Goal: Task Accomplishment & Management: Complete application form

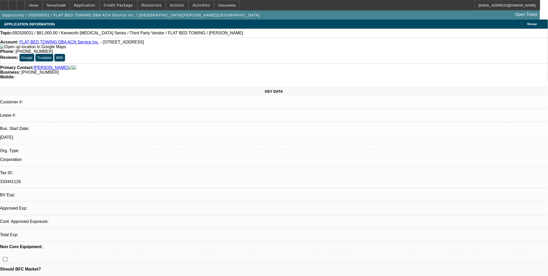
select select "0"
select select "2"
select select "0.1"
select select "4"
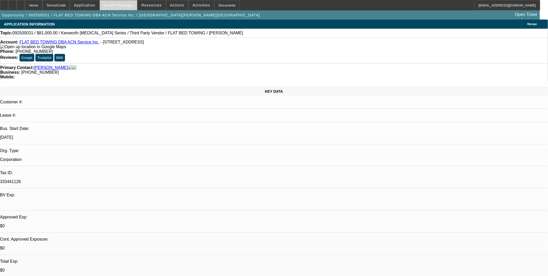
click at [121, 6] on span "Credit Package" at bounding box center [118, 5] width 29 height 4
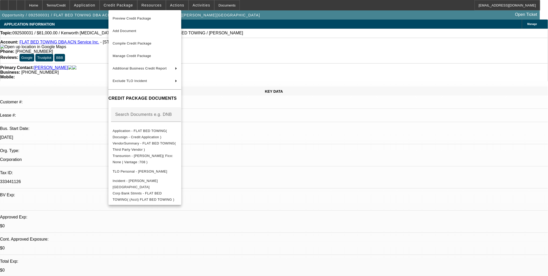
click at [297, 161] on div at bounding box center [274, 138] width 548 height 276
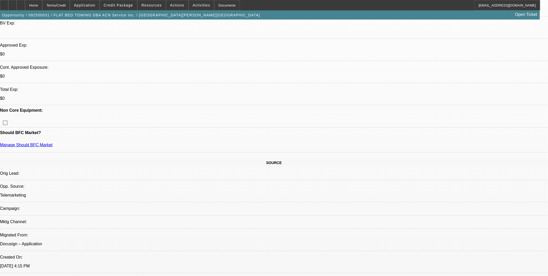
scroll to position [173, 0]
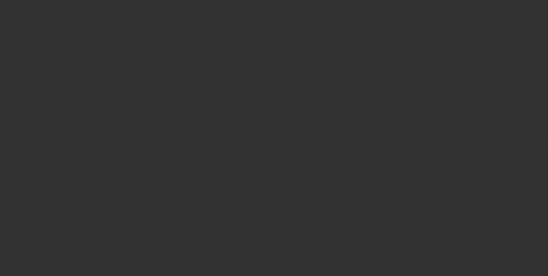
click at [300, 80] on div at bounding box center [274, 138] width 548 height 276
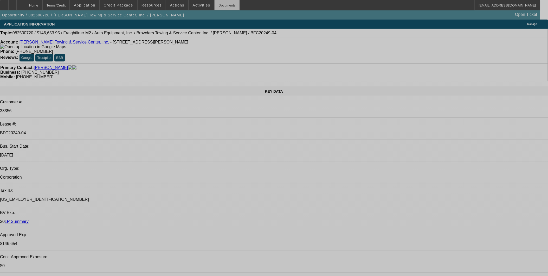
select select "0"
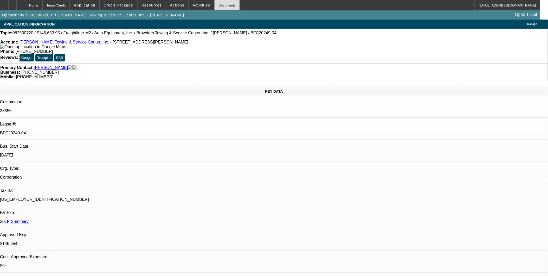
select select "0"
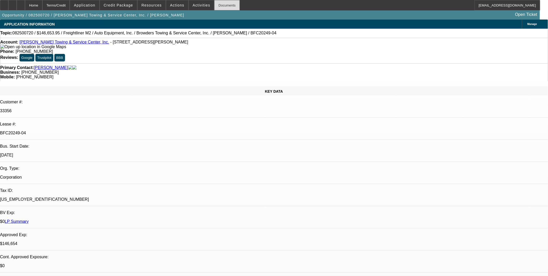
select select "0"
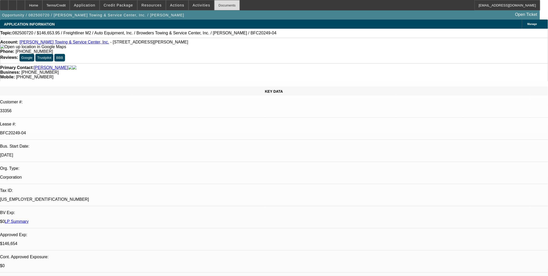
select select "0"
select select "1"
select select "2"
select select "6"
select select "1"
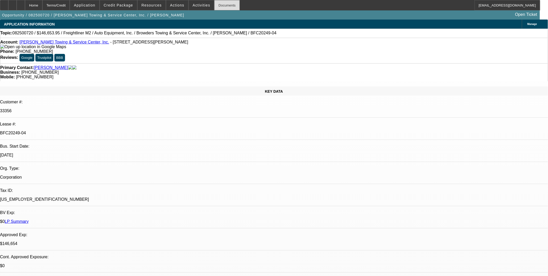
select select "2"
select select "6"
select select "1"
select select "2"
select select "6"
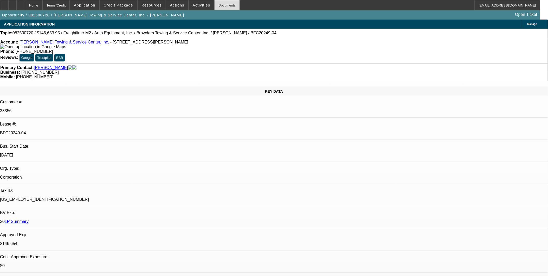
select select "1"
select select "2"
select select "6"
click at [214, 1] on div "Documents" at bounding box center [226, 5] width 25 height 10
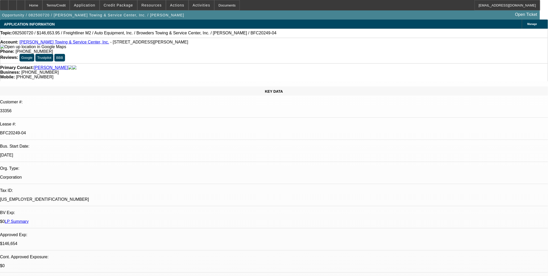
scroll to position [87, 0]
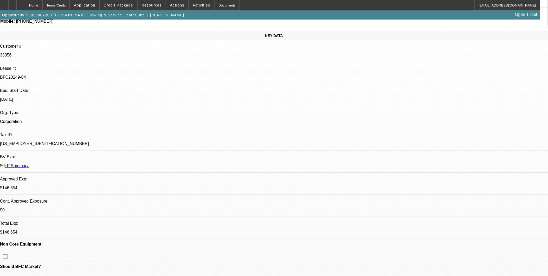
scroll to position [58, 0]
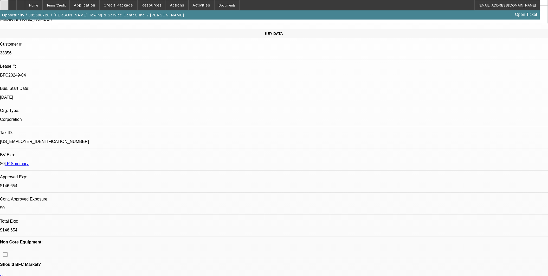
click at [4, 3] on icon at bounding box center [4, 3] width 0 height 0
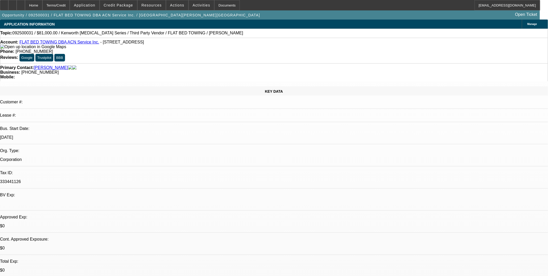
select select "0"
select select "0.1"
select select "1"
select select "2"
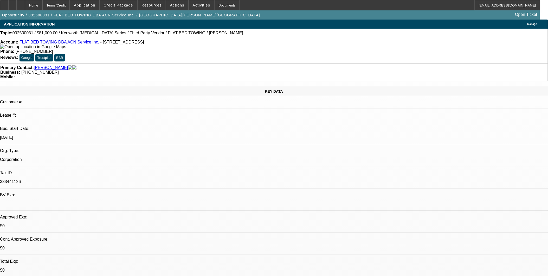
select select "4"
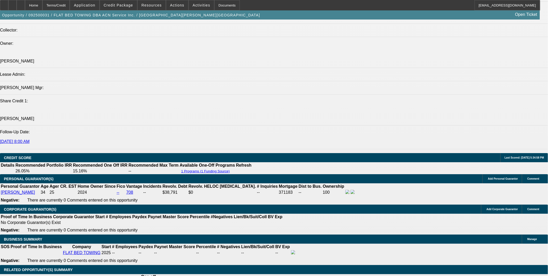
scroll to position [701, 0]
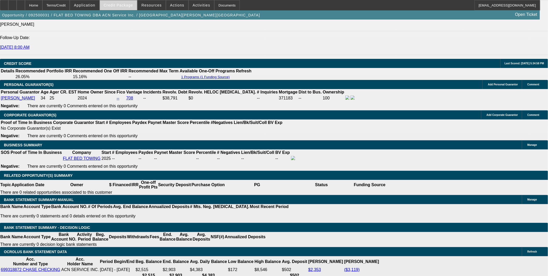
click at [113, 5] on span "Credit Package" at bounding box center [118, 5] width 29 height 4
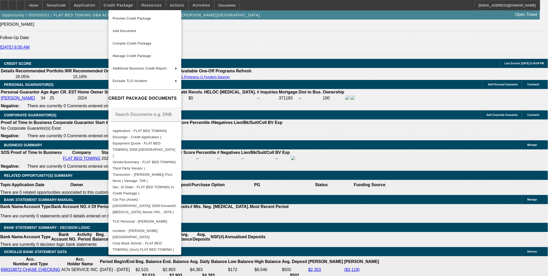
click at [293, 129] on div at bounding box center [274, 138] width 548 height 276
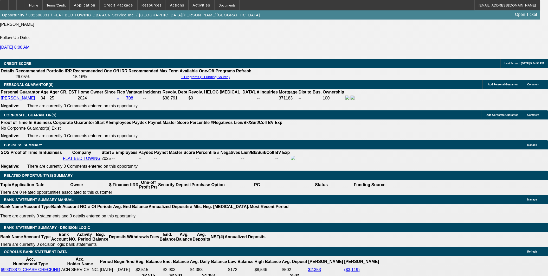
scroll to position [719, 0]
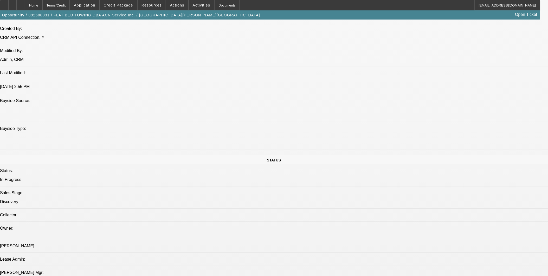
scroll to position [372, 0]
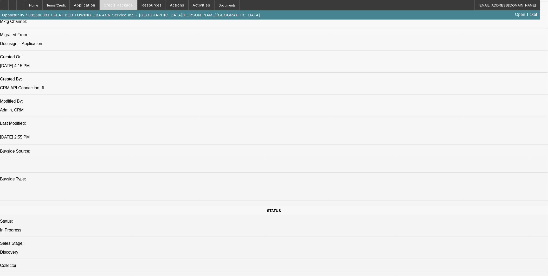
click at [133, 6] on span "Credit Package" at bounding box center [118, 5] width 29 height 4
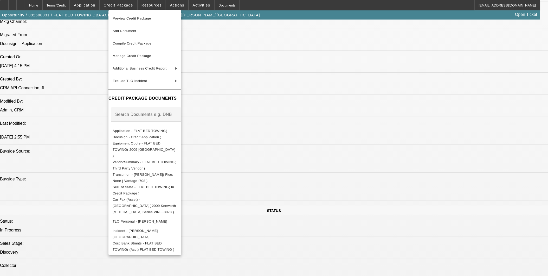
click at [401, 218] on div at bounding box center [274, 138] width 548 height 276
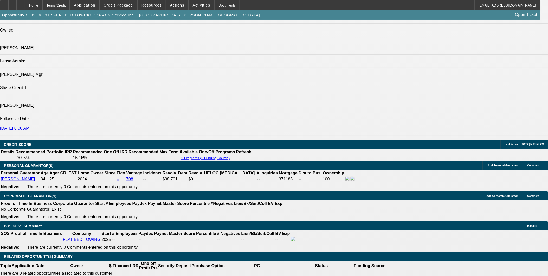
scroll to position [632, 0]
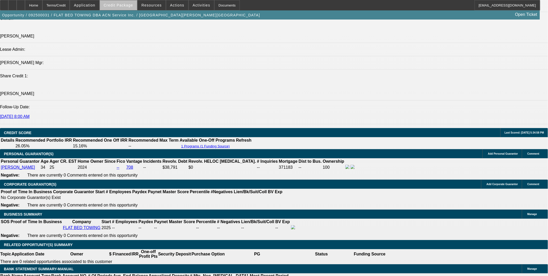
click at [132, 7] on span "Credit Package" at bounding box center [118, 5] width 29 height 4
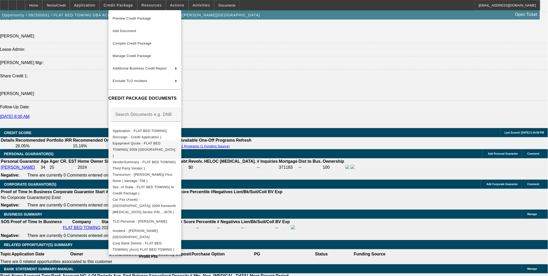
click at [157, 142] on span "Equipment Quote - FLAT BED TOWING( 2009 Kenworth )" at bounding box center [144, 149] width 63 height 16
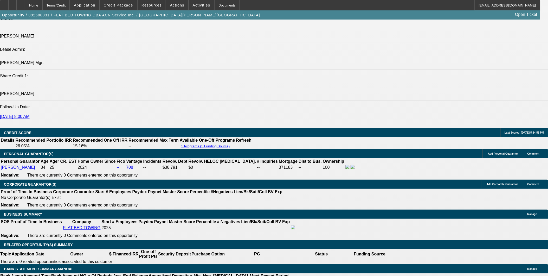
click at [131, 4] on span "Credit Package" at bounding box center [118, 5] width 29 height 4
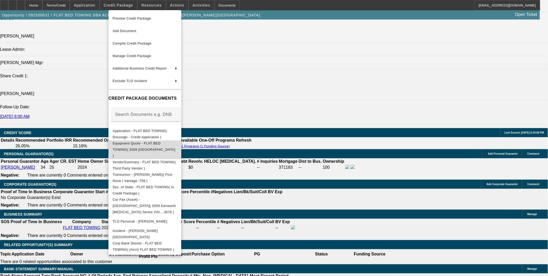
click at [177, 142] on span "Equipment Quote - FLAT BED TOWING( 2009 Kenworth )" at bounding box center [145, 149] width 65 height 19
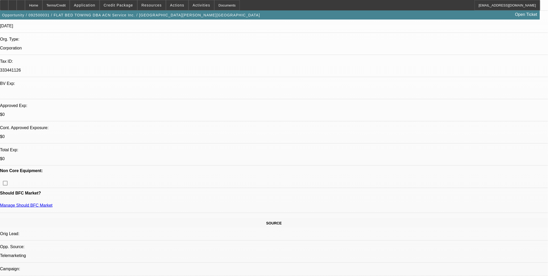
scroll to position [112, 0]
click at [132, 6] on span "Credit Package" at bounding box center [118, 5] width 29 height 4
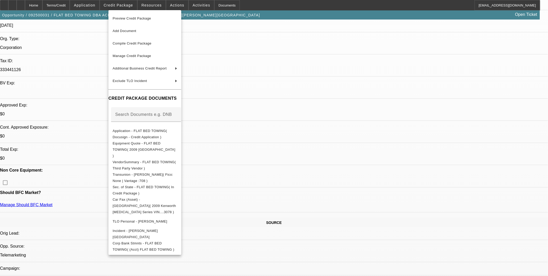
click at [434, 207] on div at bounding box center [274, 138] width 548 height 276
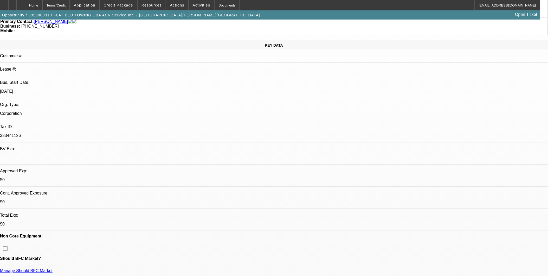
scroll to position [0, 0]
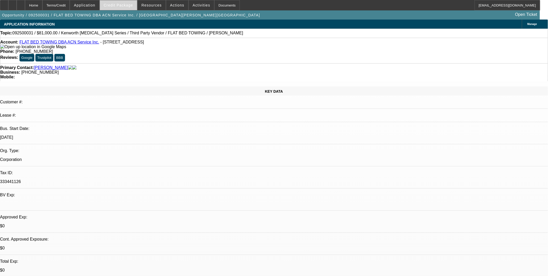
click at [130, 6] on span "Credit Package" at bounding box center [118, 5] width 29 height 4
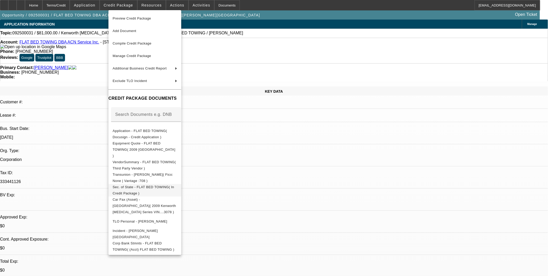
click at [177, 184] on span "Sec. of State - FLAT BED TOWING( In Credit Package )" at bounding box center [145, 190] width 65 height 12
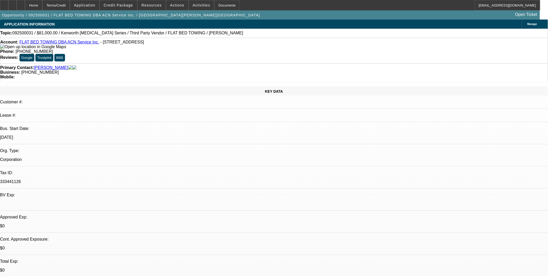
click at [125, 7] on span at bounding box center [118, 5] width 37 height 12
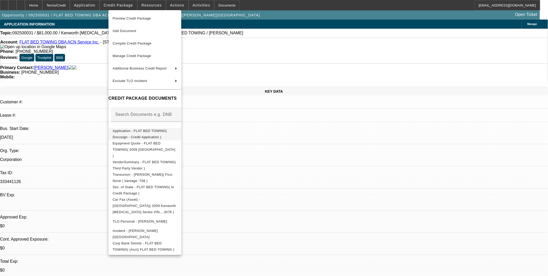
click at [150, 127] on button "Application - FLAT BED TOWING( Docusign - Credit Application )" at bounding box center [144, 133] width 73 height 12
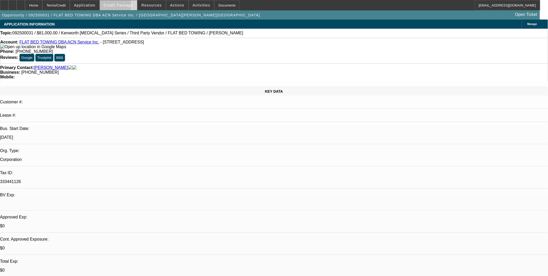
click at [116, 7] on span "Credit Package" at bounding box center [118, 5] width 29 height 4
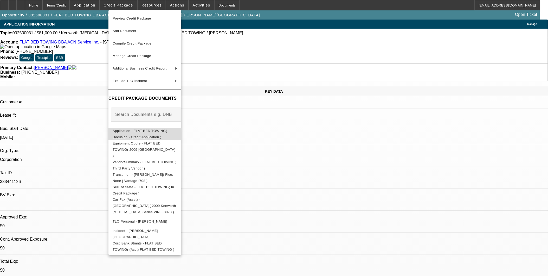
click at [155, 135] on span "Application - FLAT BED TOWING( Docusign - Credit Application )" at bounding box center [145, 133] width 65 height 12
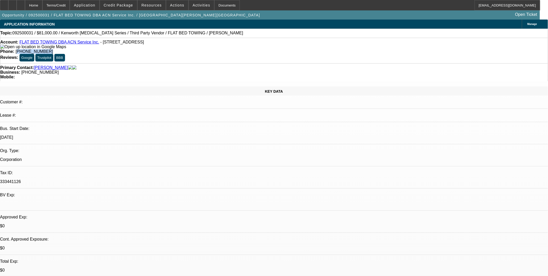
drag, startPoint x: 201, startPoint y: 43, endPoint x: 225, endPoint y: 42, distance: 23.7
click at [225, 49] on div "Phone: (914) 666-7872" at bounding box center [274, 51] width 548 height 5
copy span "914) 666-7872"
drag, startPoint x: 113, startPoint y: 66, endPoint x: 95, endPoint y: 38, distance: 33.5
click at [113, 86] on div "KEY DATA Customer #: Lease #: Bus. Start Date: [DATE] Org. Type: Corporation Ta…" at bounding box center [274, 205] width 548 height 238
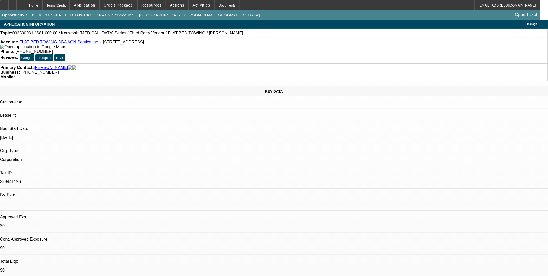
drag, startPoint x: 92, startPoint y: 41, endPoint x: 156, endPoint y: 43, distance: 64.0
click at [156, 43] on div "Account: FLAT BED TOWING DBA ACN Service Inc. - 98 Plainfield Ave, Bedford Hill…" at bounding box center [274, 44] width 548 height 9
copy span "98 Plainfield Ave, Bedford Hills, NY 10507"
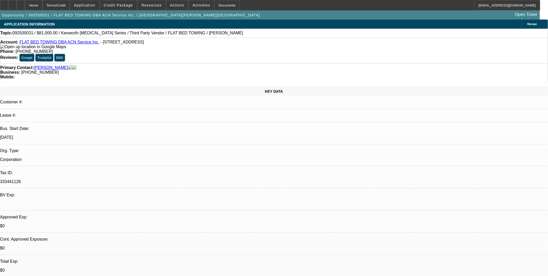
click at [121, 86] on div "KEY DATA Customer #: Lease #: Bus. Start Date: [DATE] Org. Type: Corporation Ta…" at bounding box center [274, 205] width 548 height 238
click at [84, 45] on div "Account: FLAT BED TOWING DBA ACN Service Inc. - 98 Plainfield Ave, Bedford Hill…" at bounding box center [274, 44] width 548 height 9
click at [82, 43] on link "FLAT BED TOWING DBA ACN Service Inc." at bounding box center [60, 42] width 80 height 4
click at [81, 43] on link "FLAT BED TOWING DBA ACN Service Inc." at bounding box center [60, 42] width 80 height 4
click at [133, 7] on span "Credit Package" at bounding box center [118, 5] width 29 height 4
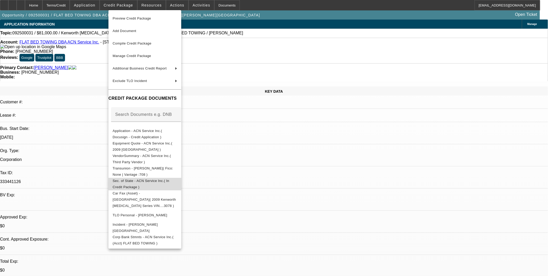
click at [162, 180] on span "Sec. of State - ACN Service Inc.( In Credit Package )" at bounding box center [141, 183] width 57 height 10
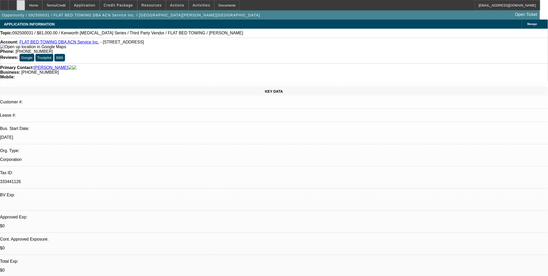
click at [21, 3] on icon at bounding box center [21, 3] width 0 height 0
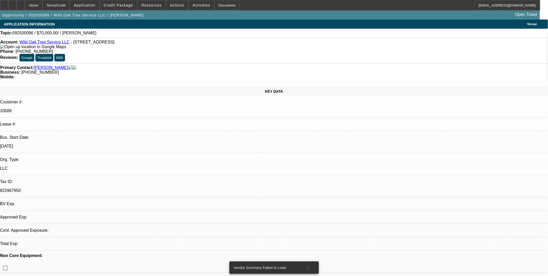
select select "0"
select select "2"
select select "0.1"
select select "1"
select select "2"
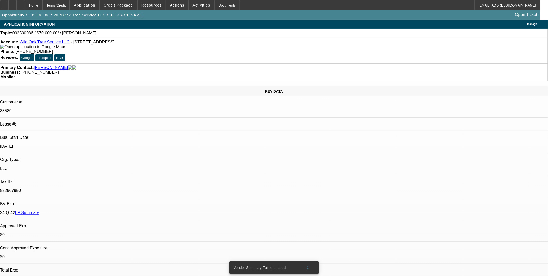
select select "4"
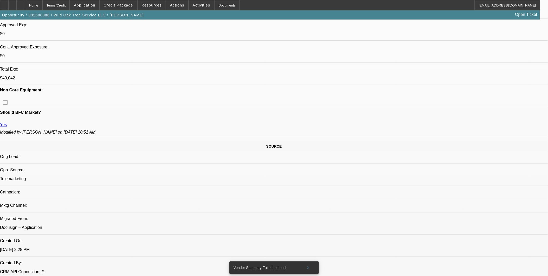
scroll to position [202, 0]
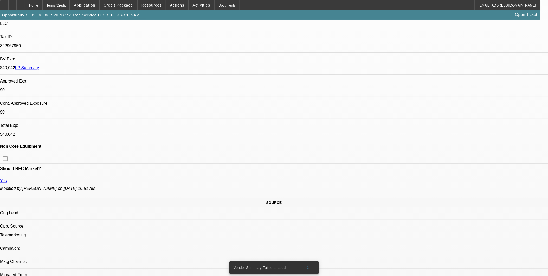
scroll to position [87, 0]
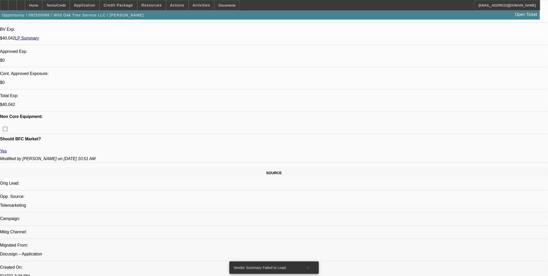
scroll to position [173, 0]
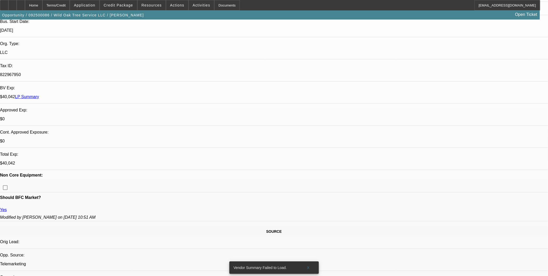
scroll to position [115, 0]
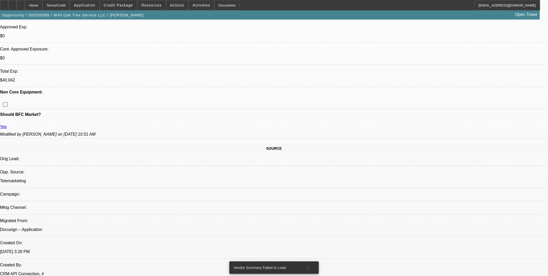
scroll to position [202, 0]
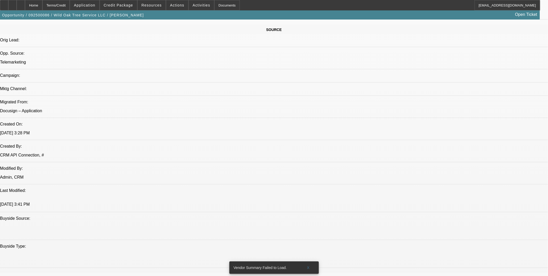
scroll to position [318, 0]
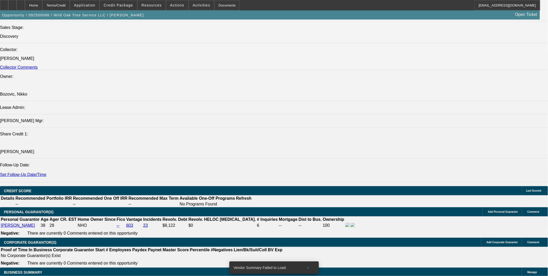
scroll to position [549, 0]
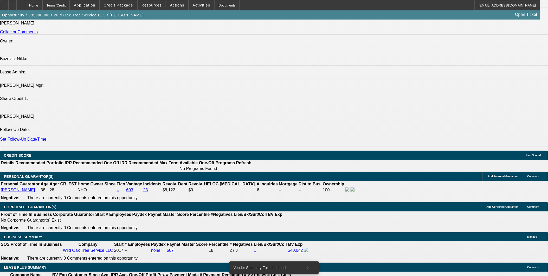
scroll to position [665, 0]
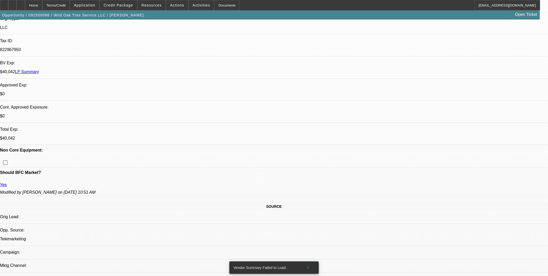
scroll to position [137, 0]
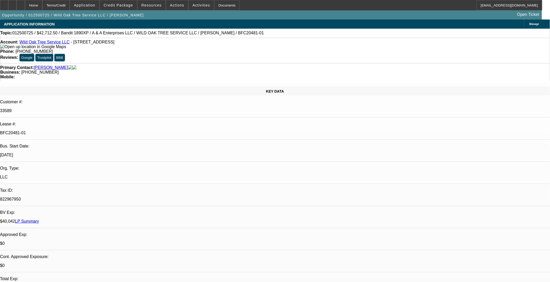
select select "0"
select select "2"
select select "0.1"
select select "0"
select select "2"
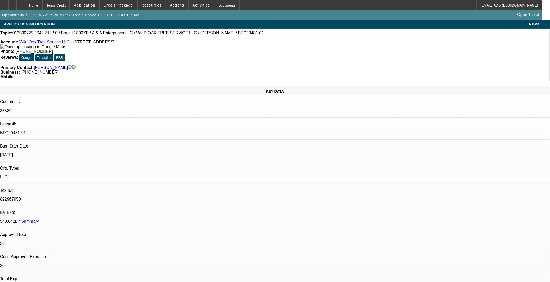
select select "0.1"
select select "0"
select select "2"
select select "0.1"
select select "1"
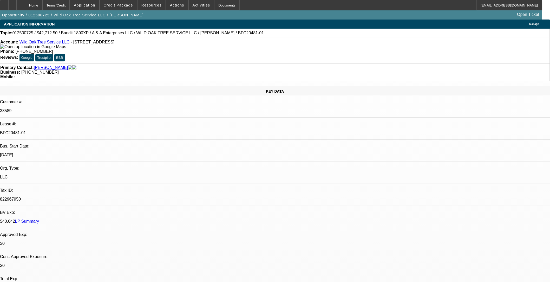
select select "2"
select select "4"
select select "1"
select select "2"
select select "4"
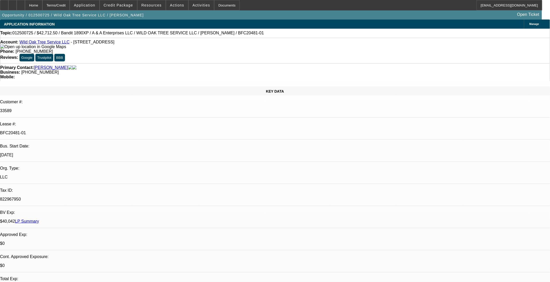
select select "1"
select select "2"
select select "4"
click at [53, 42] on link "Wild Oak Tree Service LLC" at bounding box center [45, 42] width 50 height 4
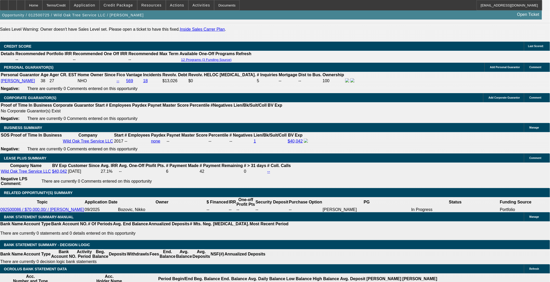
scroll to position [809, 0]
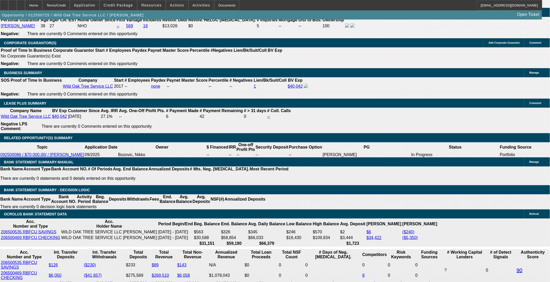
scroll to position [867, 0]
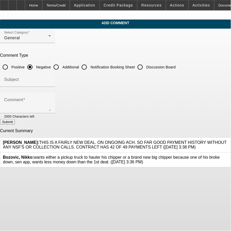
click at [61, 66] on input "Additional" at bounding box center [56, 67] width 10 height 10
radio input "true"
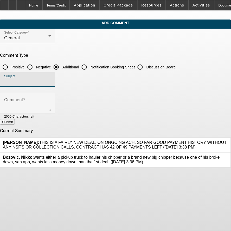
click at [51, 79] on input "Subject" at bounding box center [27, 82] width 47 height 6
type input "Notes"
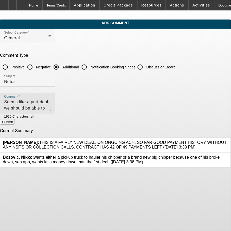
type textarea "Seems like a port deal; we should be able to secure an approval with 15-20% down"
click at [15, 123] on button "Submit" at bounding box center [7, 121] width 15 height 5
radio input "true"
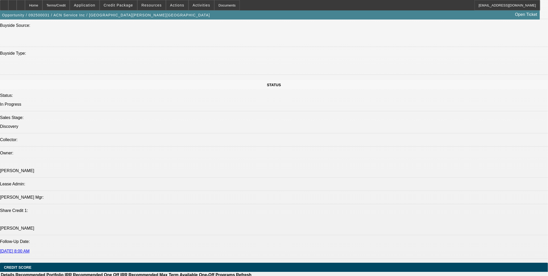
select select "0"
select select "2"
select select "0.1"
select select "4"
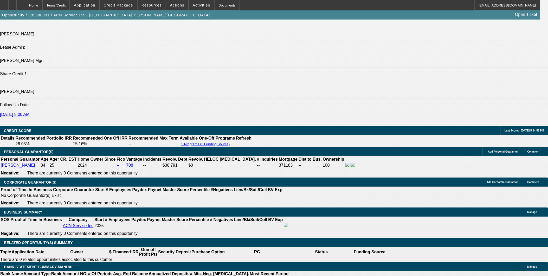
scroll to position [729, 0]
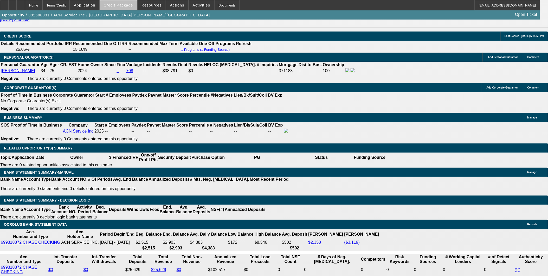
click at [133, 6] on span "Credit Package" at bounding box center [118, 5] width 29 height 4
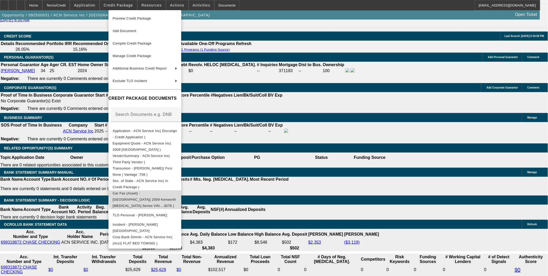
click at [181, 190] on button "Car Fax (Asset) - [GEOGRAPHIC_DATA]( 2009 Kenworth [MEDICAL_DATA] Series VIN...…" at bounding box center [144, 199] width 73 height 19
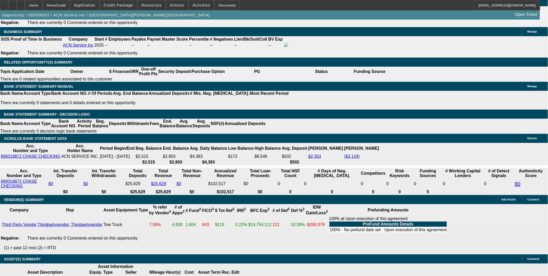
scroll to position [732, 0]
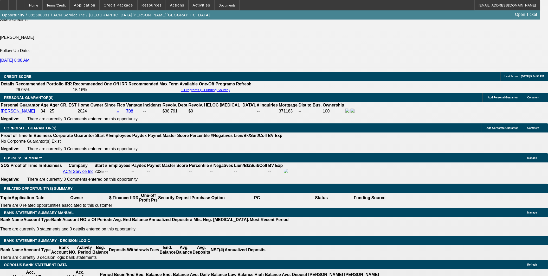
scroll to position [703, 0]
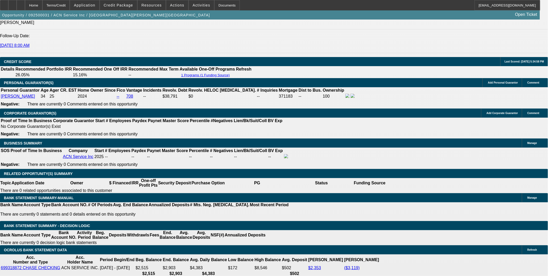
type input "UNKNOWN"
type input "19."
type input "$2,242.69"
type input "19.2"
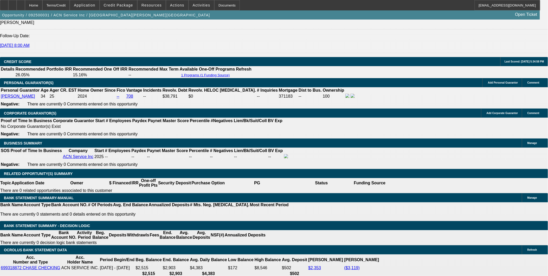
type input "$2,251.43"
type input "19."
type input "$2,242.69"
type input "19.3"
type input "$2,255.80"
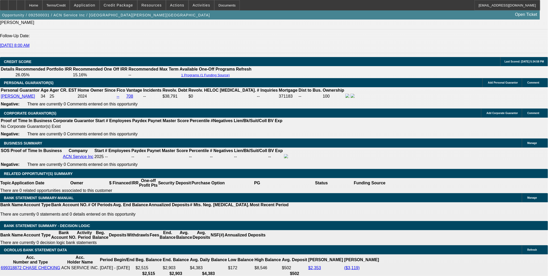
type input "19.3"
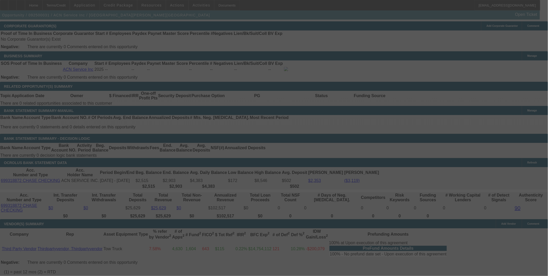
scroll to position [790, 0]
select select "0"
select select "2"
select select "0.1"
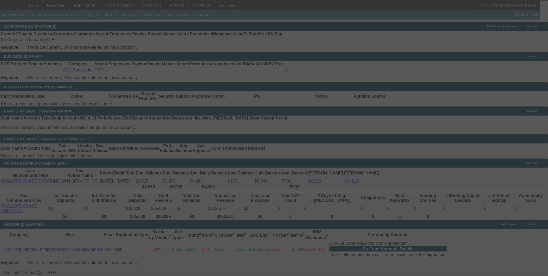
select select "4"
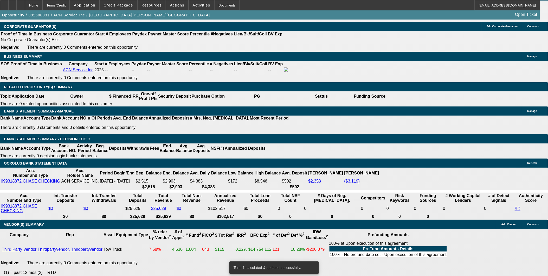
drag, startPoint x: 269, startPoint y: 142, endPoint x: 268, endPoint y: 153, distance: 10.5
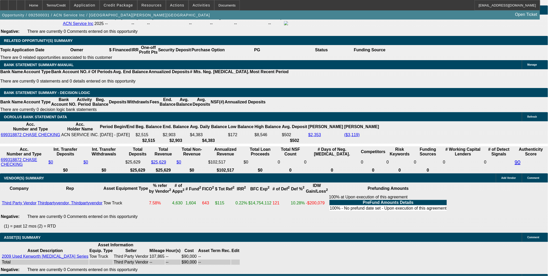
scroll to position [848, 0]
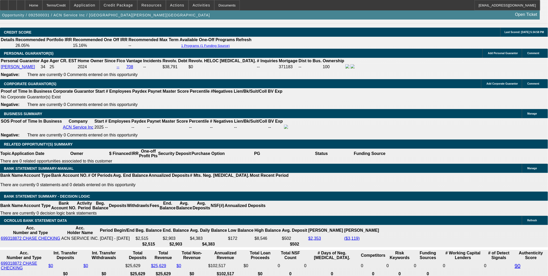
scroll to position [732, 0]
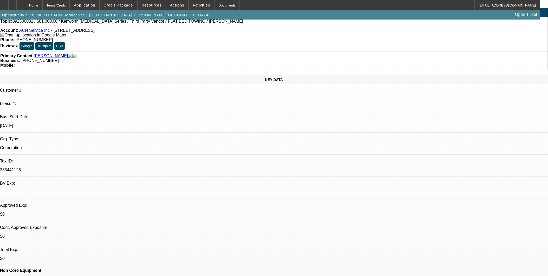
scroll to position [9, 0]
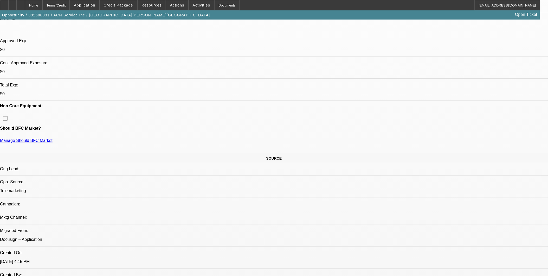
scroll to position [154, 0]
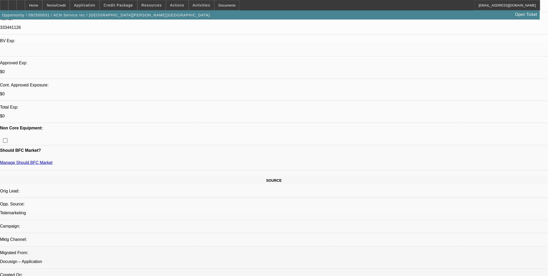
drag, startPoint x: 391, startPoint y: 64, endPoint x: 404, endPoint y: 54, distance: 15.8
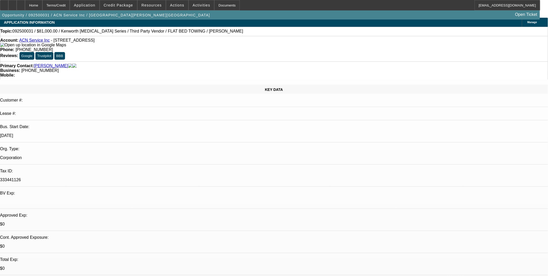
scroll to position [0, 0]
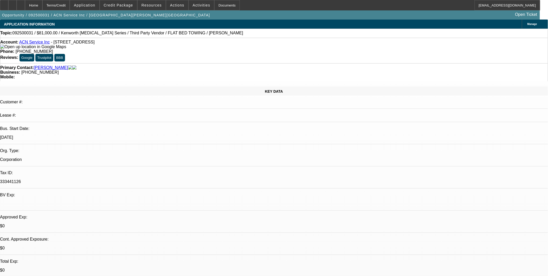
click at [142, 65] on div "Primary Contact: [GEOGRAPHIC_DATA][PERSON_NAME][GEOGRAPHIC_DATA]" at bounding box center [274, 67] width 548 height 5
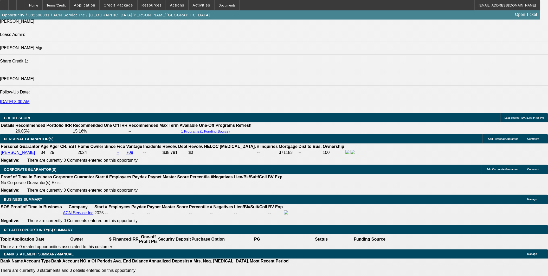
scroll to position [694, 0]
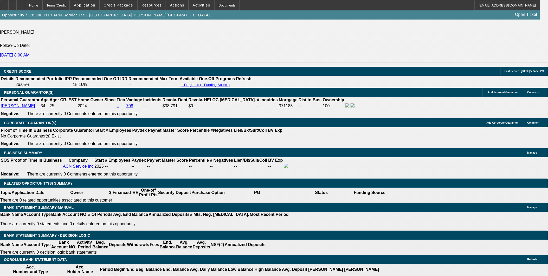
click at [25, 10] on div at bounding box center [21, 5] width 8 height 10
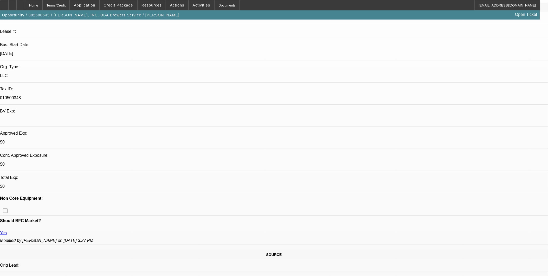
select select "0"
select select "2"
select select "0"
select select "2"
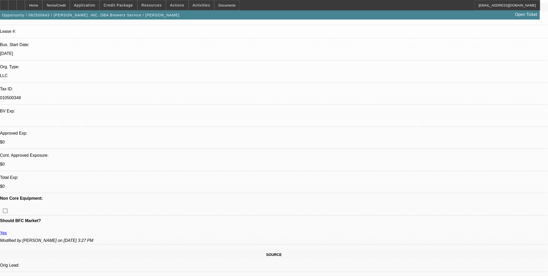
select select "0"
select select "2"
select select "0"
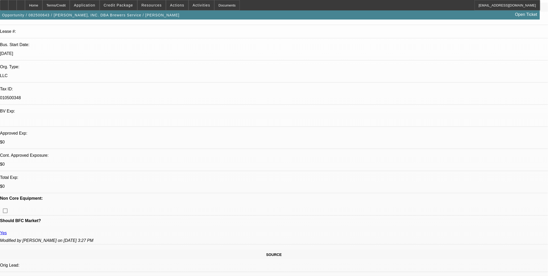
select select "2"
select select "0"
select select "1"
select select "2"
select select "6"
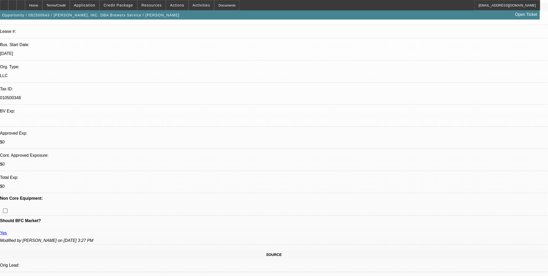
select select "1"
select select "2"
select select "6"
select select "1"
select select "2"
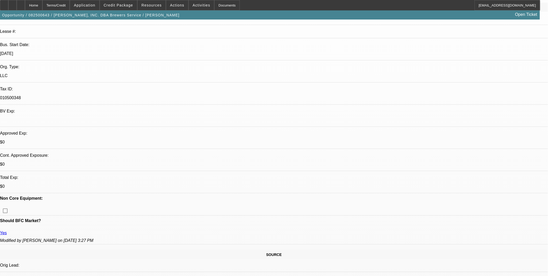
select select "6"
select select "1"
select select "2"
select select "6"
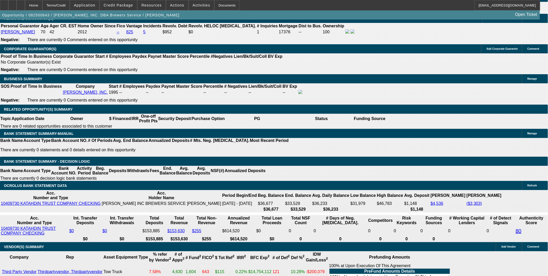
scroll to position [58, 0]
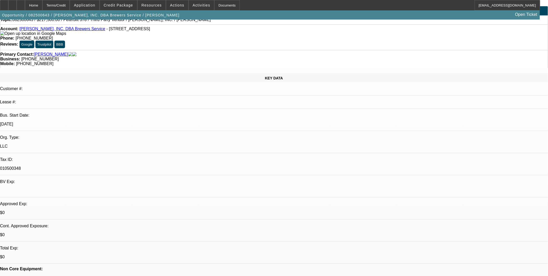
scroll to position [0, 0]
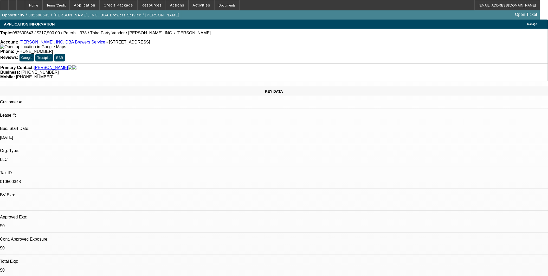
click at [81, 43] on link "T. L. BREWER, INC. DBA Brewers Service" at bounding box center [63, 42] width 86 height 4
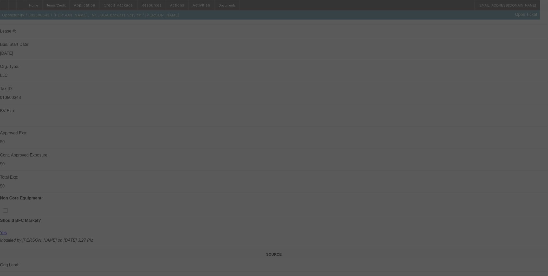
scroll to position [87, 0]
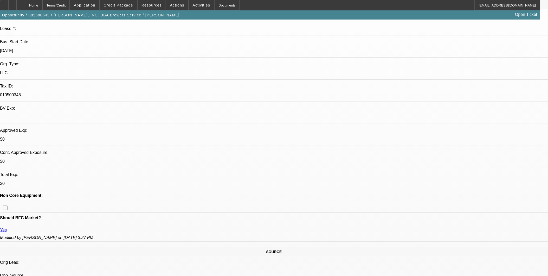
select select "0"
select select "2"
select select "0"
select select "2"
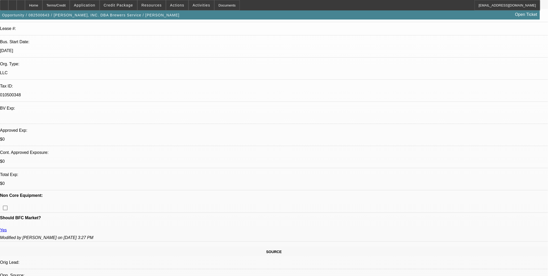
select select "0"
select select "2"
select select "0"
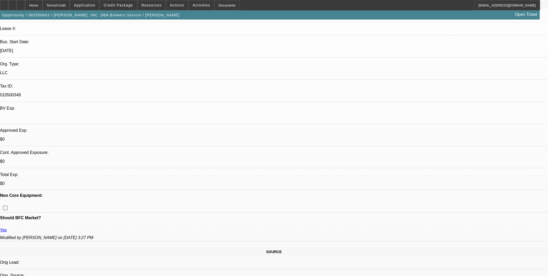
select select "2"
select select "0"
select select "1"
select select "2"
select select "6"
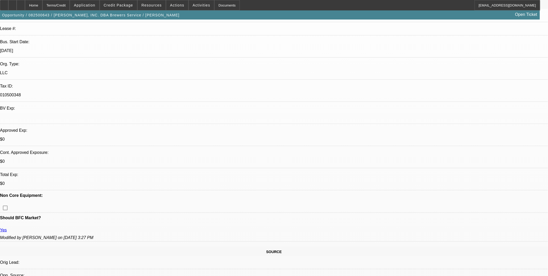
select select "1"
select select "2"
select select "6"
select select "1"
select select "2"
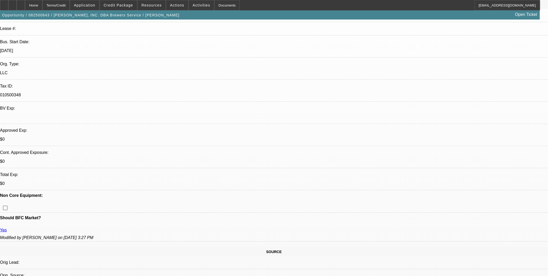
select select "6"
select select "1"
select select "2"
select select "6"
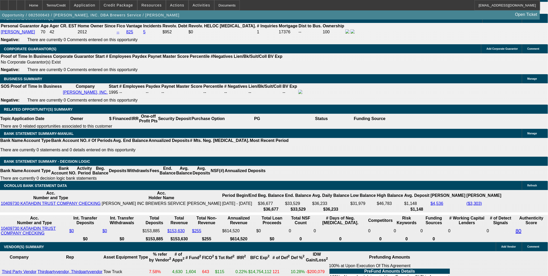
scroll to position [58, 0]
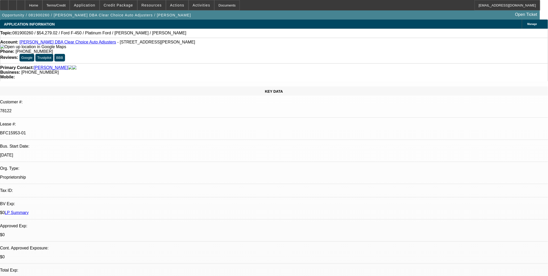
select select "0"
select select "0.1"
select select "0"
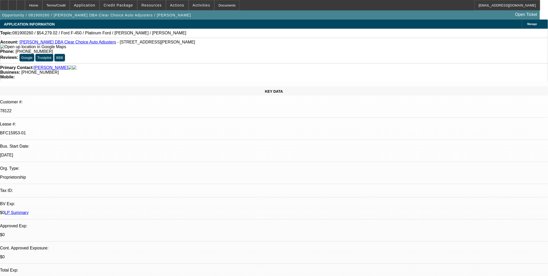
select select "0.1"
select select "0"
select select "0.1"
select select "0"
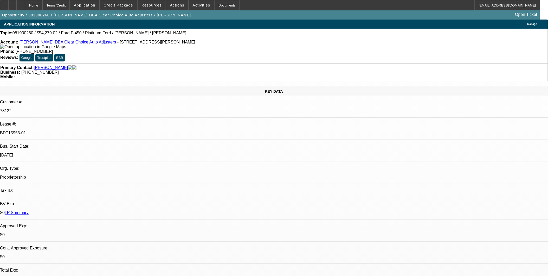
select select "0"
select select "0.1"
select select "1"
select select "2"
select select "4"
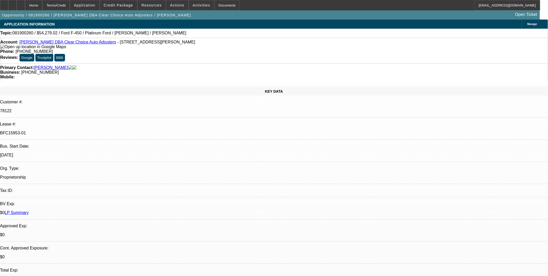
select select "1"
select select "2"
select select "4"
select select "1"
select select "2"
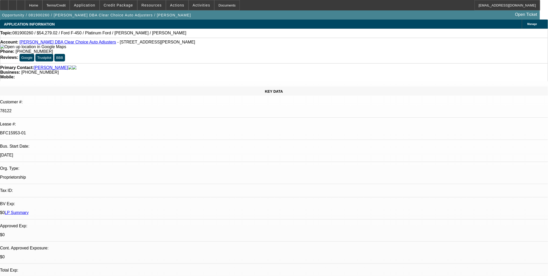
select select "4"
select select "1"
select select "2"
select select "4"
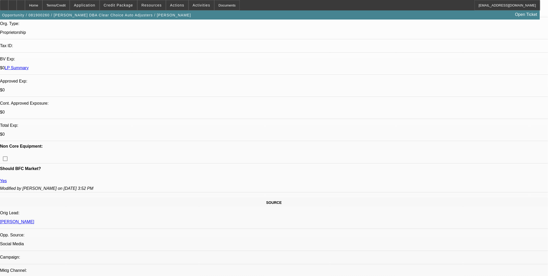
scroll to position [144, 0]
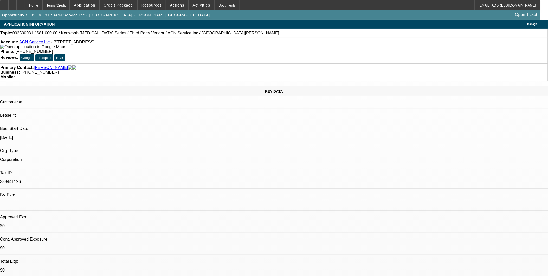
select select "0"
select select "0.1"
select select "1"
select select "2"
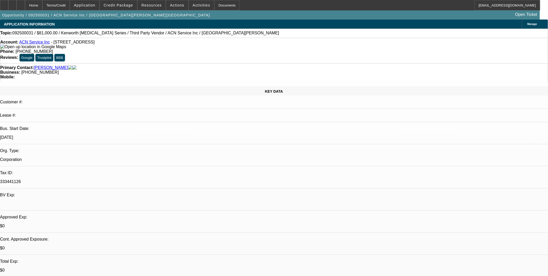
select select "4"
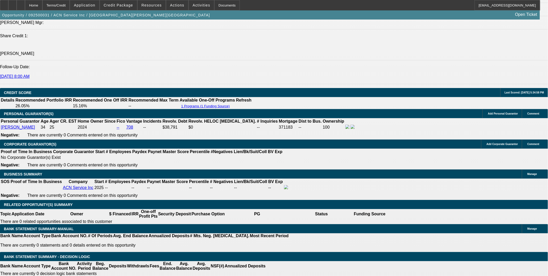
scroll to position [701, 0]
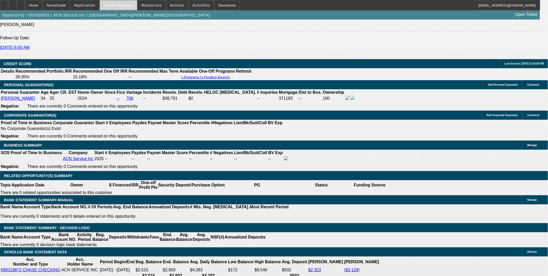
click at [129, 6] on span "Credit Package" at bounding box center [118, 5] width 29 height 4
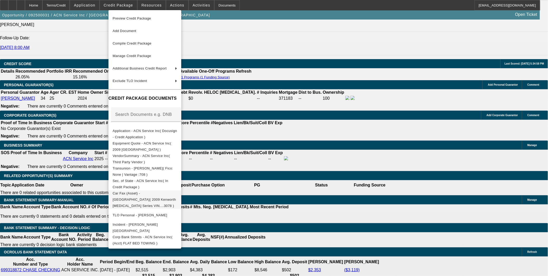
click at [174, 192] on span "Car Fax (Asset) - Kenworth( 2009 Kenworth T3 Series VIN....3078 )" at bounding box center [144, 199] width 63 height 16
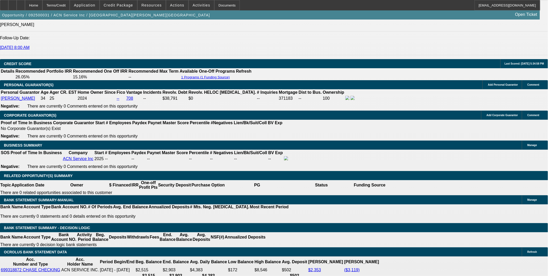
drag, startPoint x: 225, startPoint y: 110, endPoint x: 218, endPoint y: 110, distance: 7.3
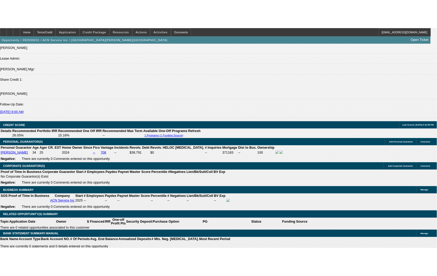
scroll to position [690, 0]
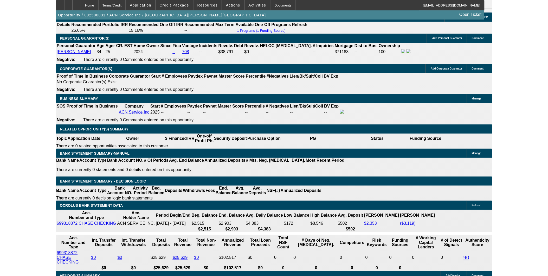
scroll to position [701, 0]
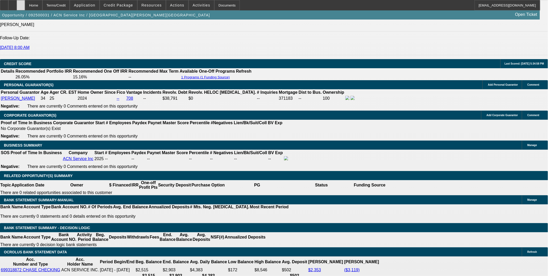
click at [25, 4] on div at bounding box center [21, 5] width 8 height 10
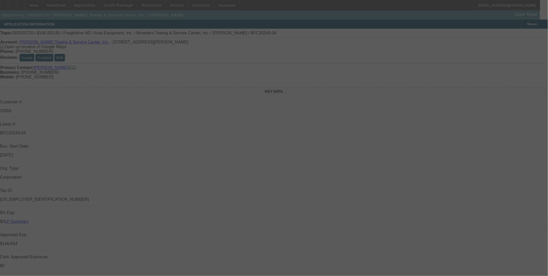
scroll to position [58, 0]
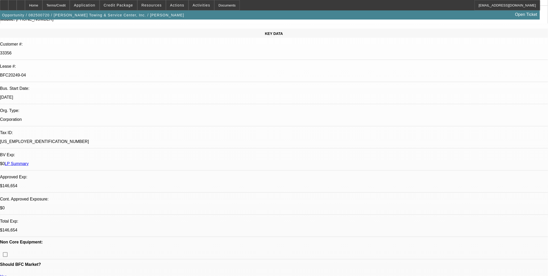
select select "0"
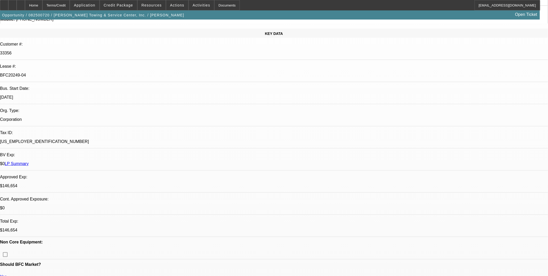
select select "0"
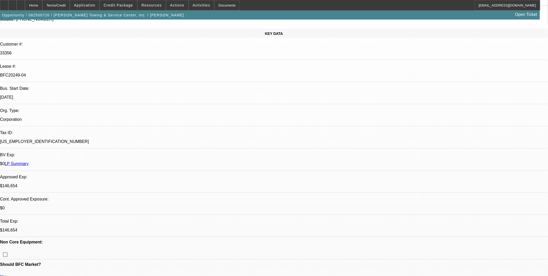
select select "0"
select select "1"
select select "2"
select select "6"
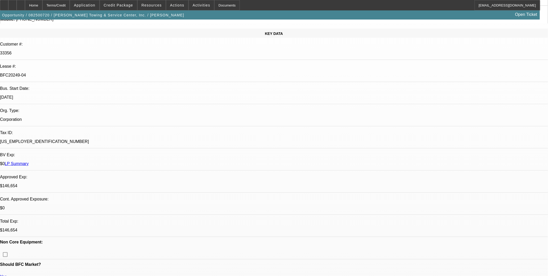
select select "1"
select select "2"
select select "6"
select select "1"
select select "2"
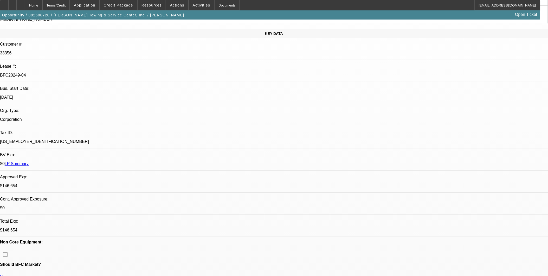
select select "6"
select select "1"
select select "2"
select select "6"
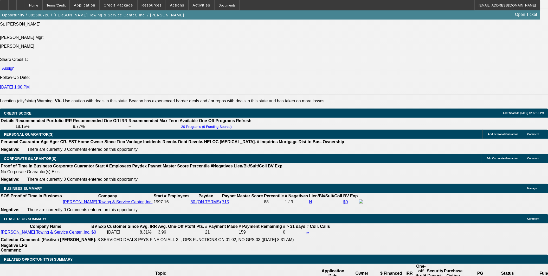
scroll to position [722, 0]
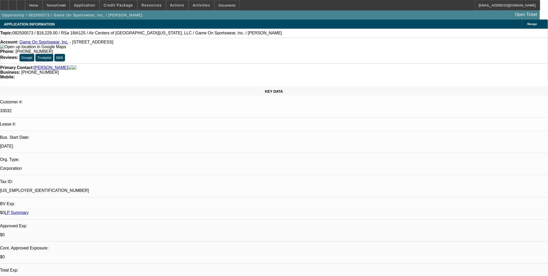
select select "0"
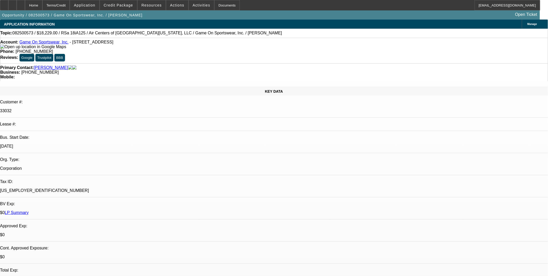
select select "0"
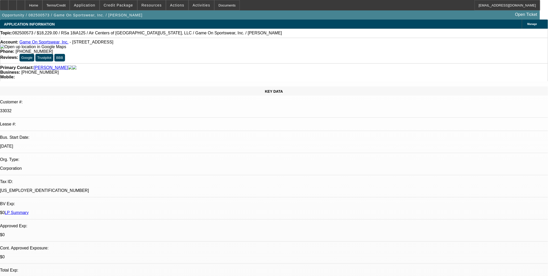
select select "0"
select select "1"
select select "6"
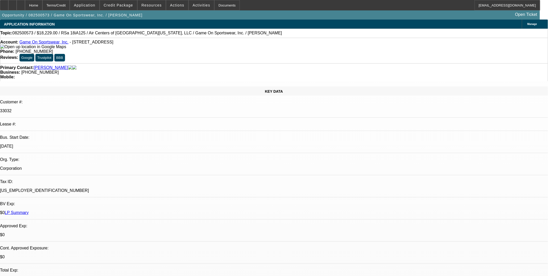
select select "1"
select select "6"
select select "1"
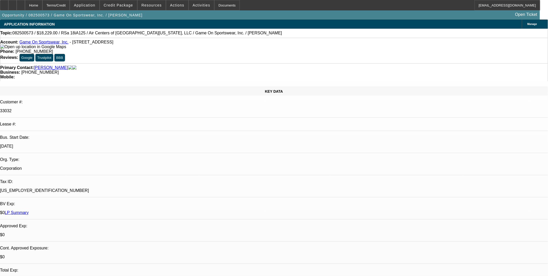
select select "6"
select select "1"
select select "6"
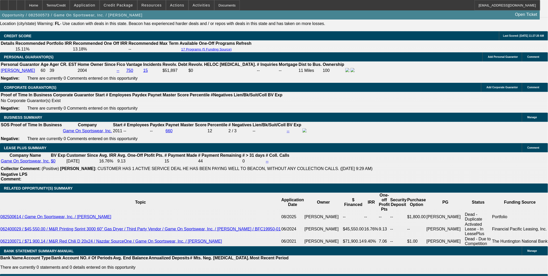
scroll to position [751, 0]
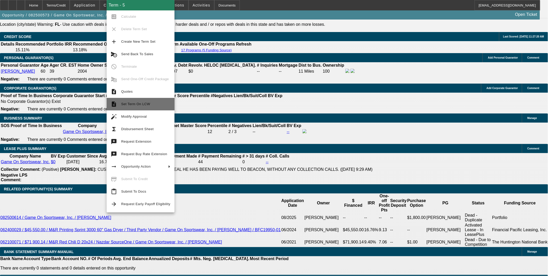
click at [156, 102] on span "Set Term On LCW" at bounding box center [145, 104] width 49 height 6
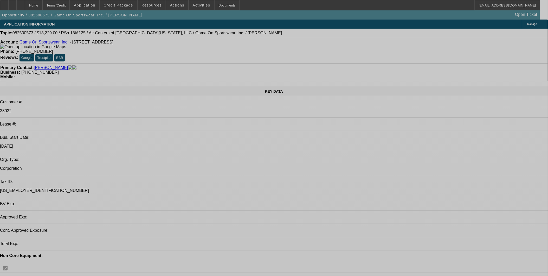
select select "0"
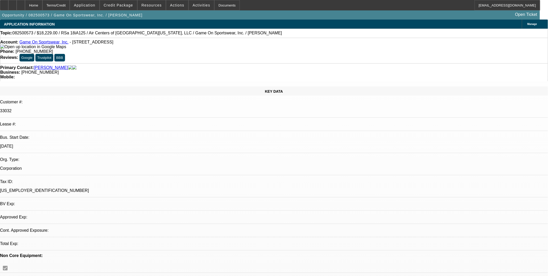
select select "0"
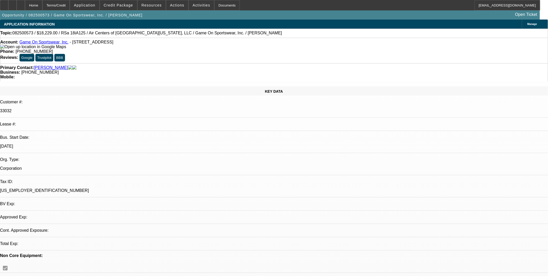
select select "0"
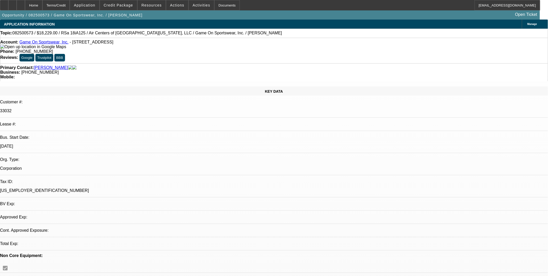
select select "0"
select select "1"
select select "6"
select select "1"
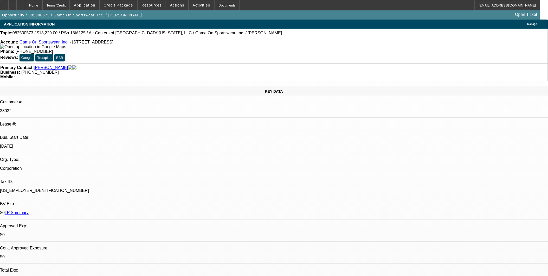
select select "1"
select select "6"
select select "1"
select select "6"
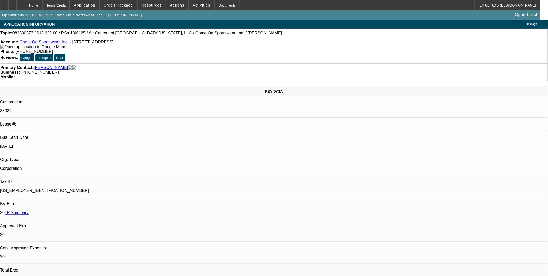
select select "1"
select select "6"
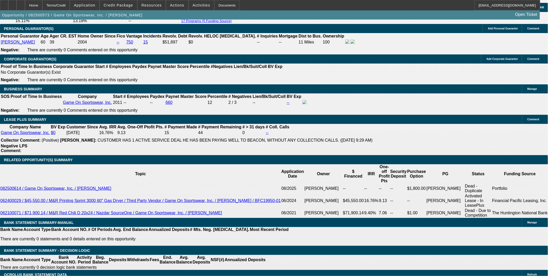
scroll to position [809, 0]
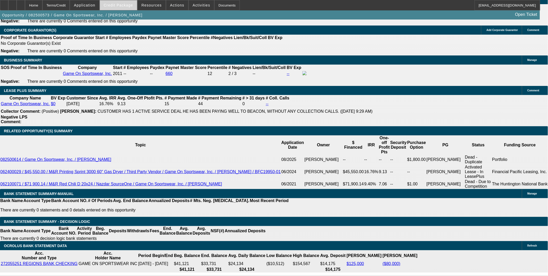
click at [129, 6] on span "Credit Package" at bounding box center [118, 5] width 29 height 4
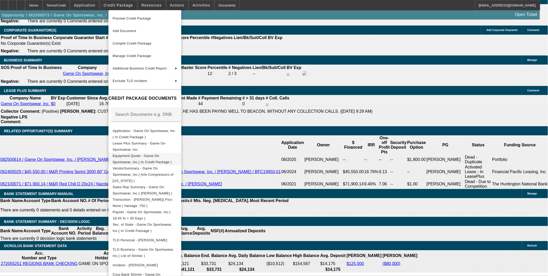
scroll to position [42, 0]
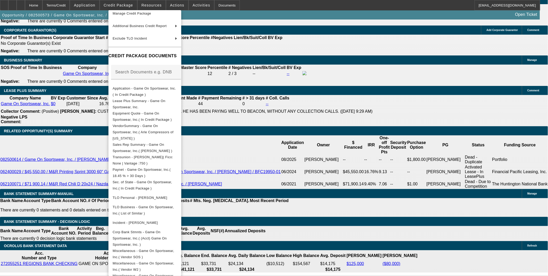
click at [54, 153] on div at bounding box center [274, 138] width 548 height 276
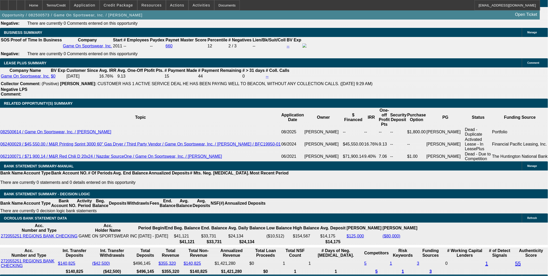
scroll to position [838, 0]
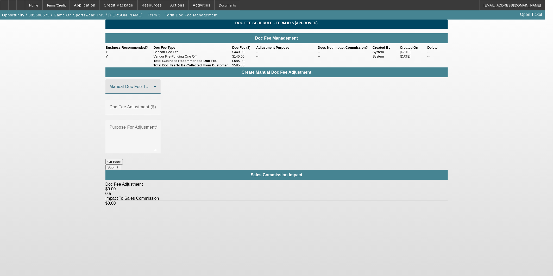
click at [147, 92] on span at bounding box center [132, 89] width 44 height 6
click at [140, 123] on span "Beacon Doc Fee" at bounding box center [126, 123] width 33 height 6
click at [156, 110] on input "Doc Fee Adjustment ($)" at bounding box center [133, 109] width 47 height 6
type input "$125.00"
click at [244, 198] on body "Home Terms/Credit Application Credit Package Resources Actions Activities Docum…" at bounding box center [276, 138] width 553 height 276
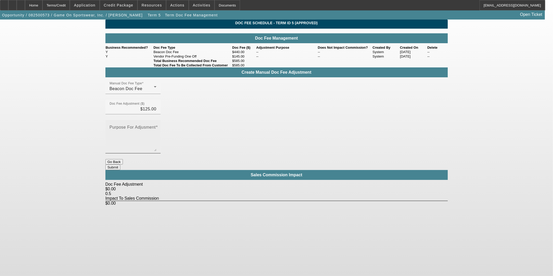
click at [156, 126] on textarea "Purpose For Adjusment" at bounding box center [133, 138] width 47 height 25
type textarea "D"
type textarea "Raising doc fee on this smaller exposure"
click at [120, 164] on button "Submit" at bounding box center [112, 166] width 15 height 5
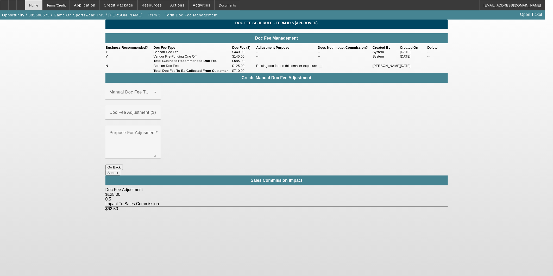
click at [42, 4] on div "Home" at bounding box center [33, 5] width 17 height 10
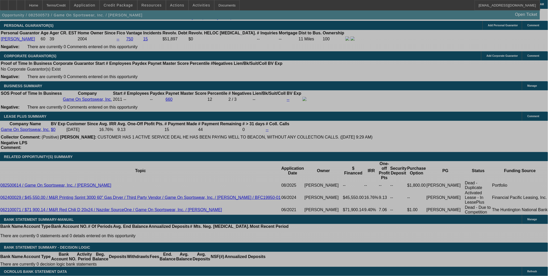
select select "0"
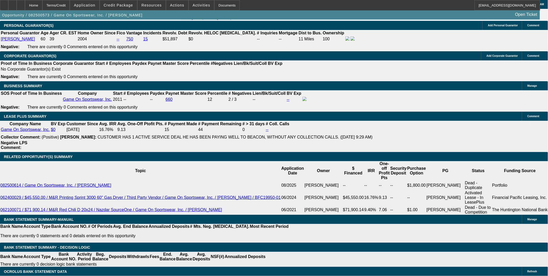
select select "0"
select select "6"
select select "0"
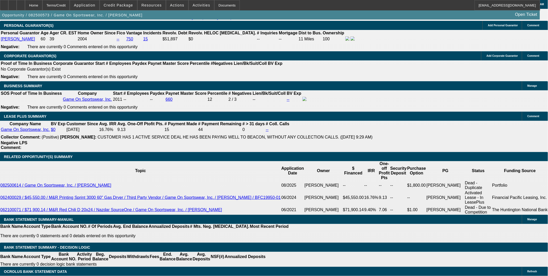
select select "0"
select select "6"
select select "0"
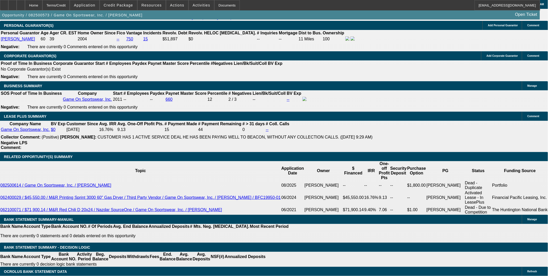
select select "6"
select select "0"
select select "6"
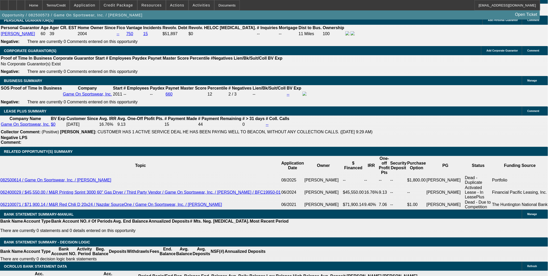
scroll to position [776, 0]
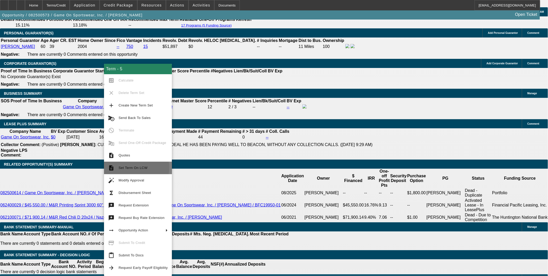
click at [136, 167] on span "Set Term On LCW" at bounding box center [133, 168] width 29 height 4
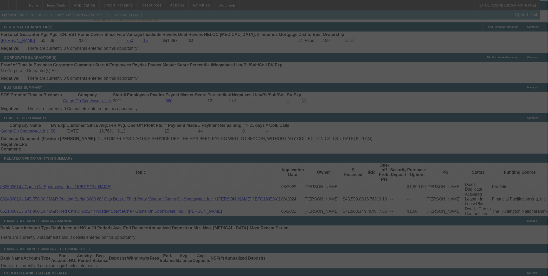
scroll to position [780, 0]
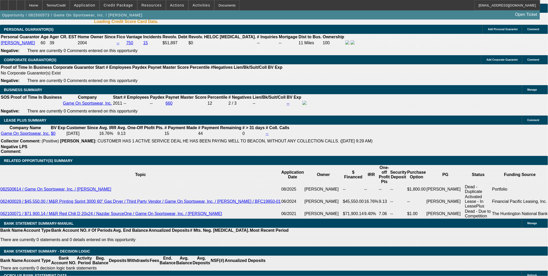
select select "0"
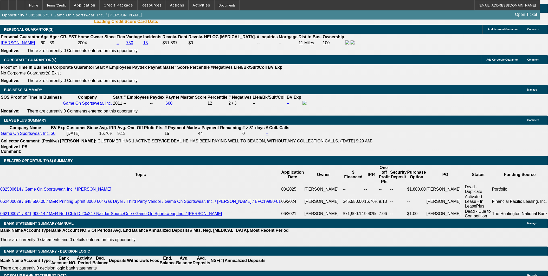
select select "0"
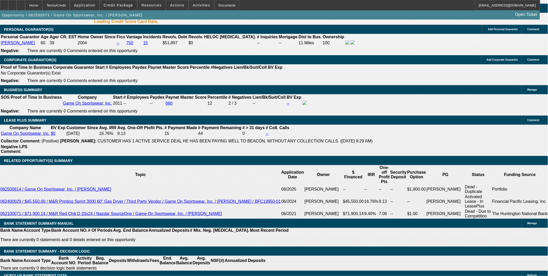
select select "0"
select select "1"
select select "6"
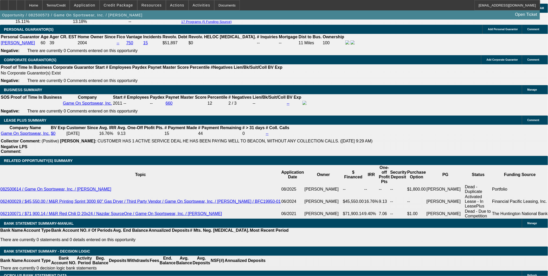
select select "1"
select select "6"
select select "1"
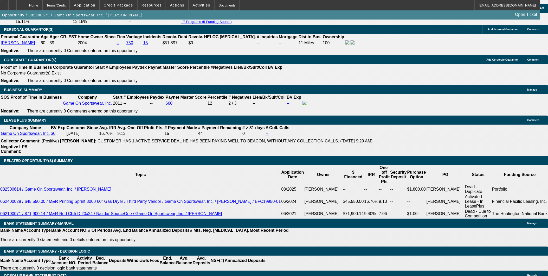
select select "6"
select select "1"
select select "6"
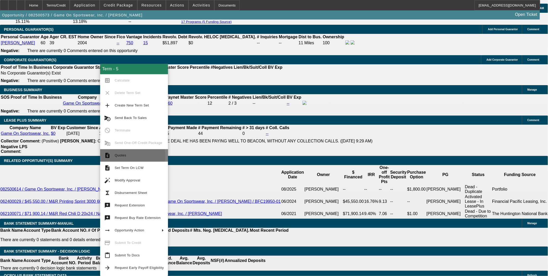
click at [131, 156] on span "Quotes" at bounding box center [139, 155] width 49 height 6
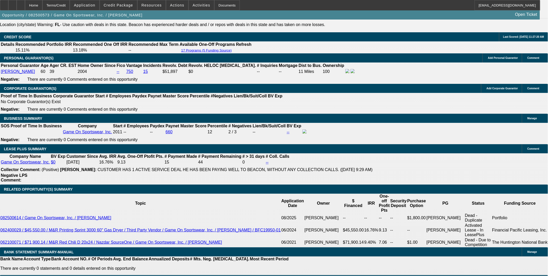
scroll to position [751, 0]
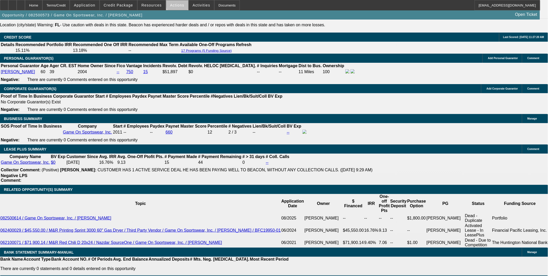
click at [176, 4] on span "Actions" at bounding box center [177, 5] width 14 height 4
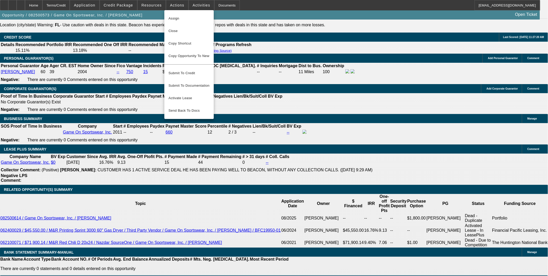
click at [120, 44] on div at bounding box center [274, 138] width 548 height 276
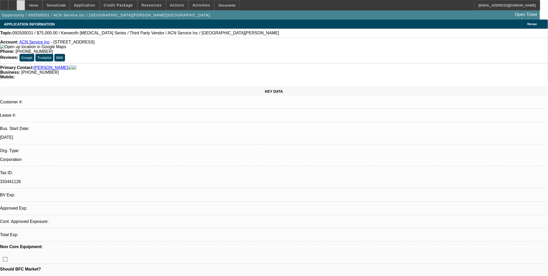
select select "0"
select select "2"
select select "0.1"
select select "4"
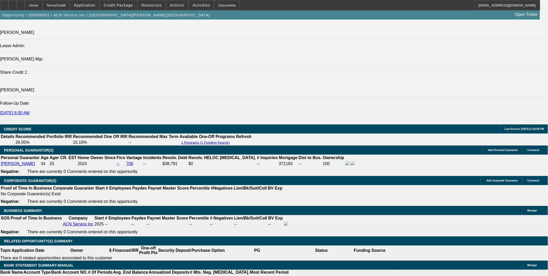
scroll to position [694, 0]
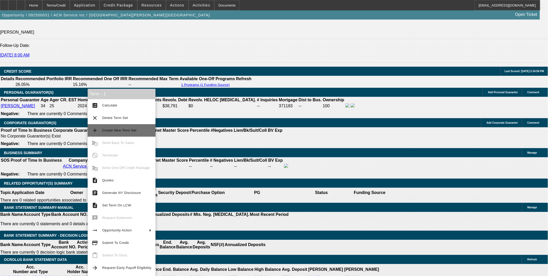
click at [132, 133] on span "Create New Term Set" at bounding box center [126, 130] width 49 height 6
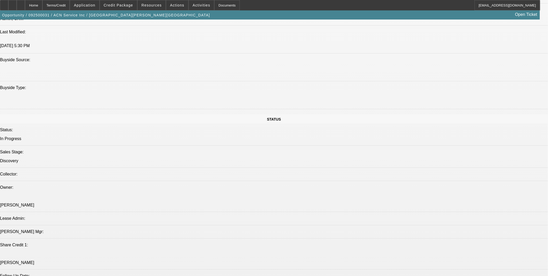
select select "0.15"
select select "2"
select select "0.1"
select select "0.15"
select select "2"
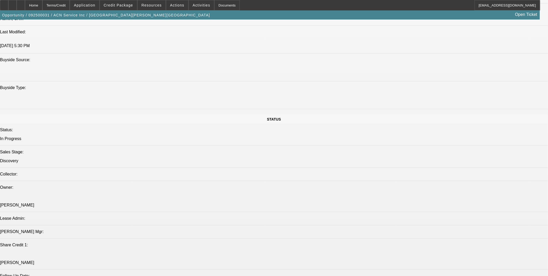
select select "0.1"
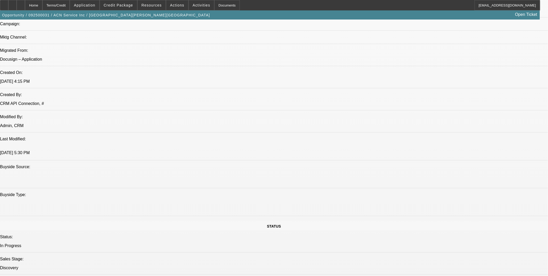
select select "1"
select select "2"
select select "4"
select select "1"
select select "2"
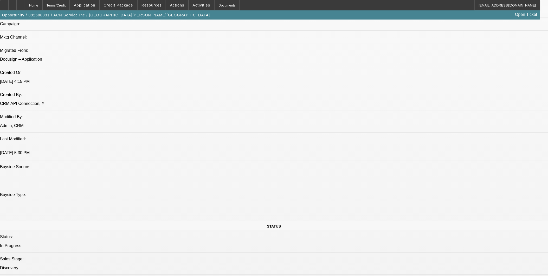
select select "4"
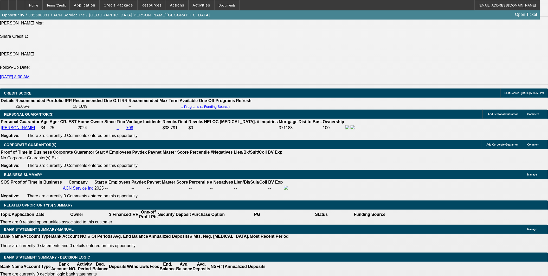
scroll to position [657, 0]
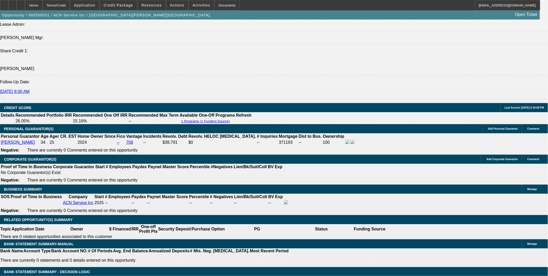
drag, startPoint x: 108, startPoint y: 210, endPoint x: 141, endPoint y: 210, distance: 32.8
type input "UNKNOWN"
type input "4"
type input "$39,800.24"
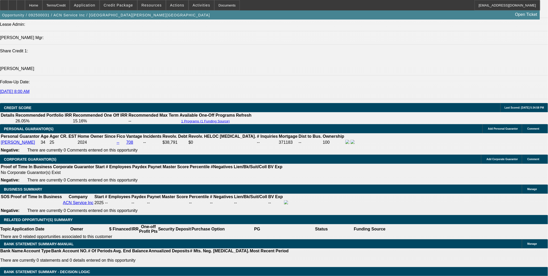
type input "$19,900.12"
type input "42"
type input "$5,038.84"
type input "$2,519.42"
type input "42"
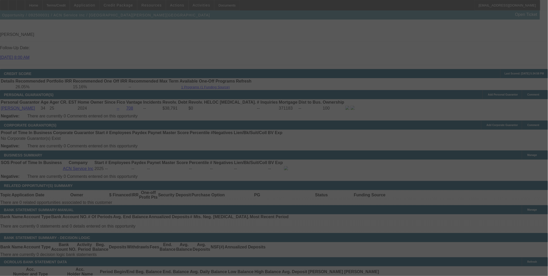
scroll to position [686, 0]
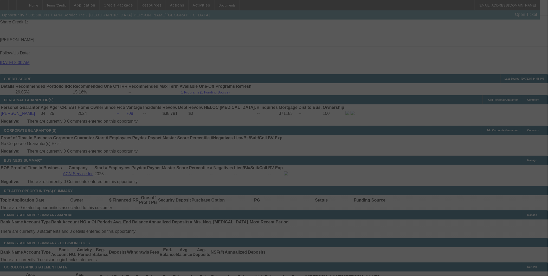
select select "0.15"
select select "2"
select select "0.1"
select select "4"
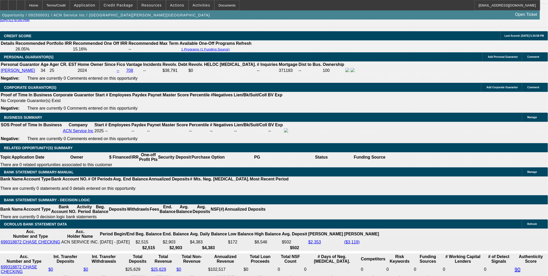
scroll to position [715, 0]
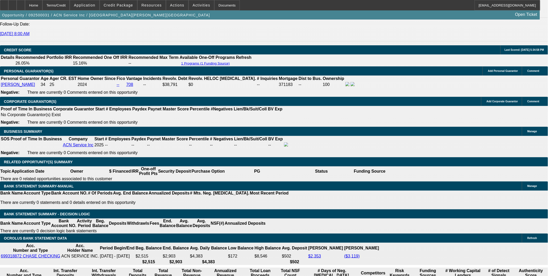
drag, startPoint x: 109, startPoint y: 154, endPoint x: 123, endPoint y: 156, distance: 13.9
type input "UNKNOWN"
type input "36"
type input "$5,631.60"
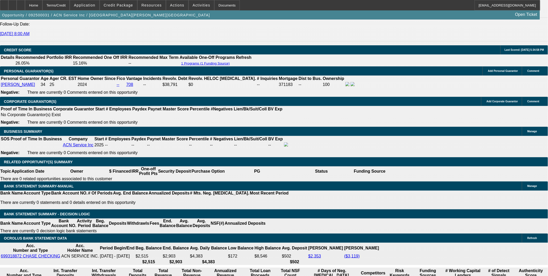
type input "$2,815.80"
type input "36"
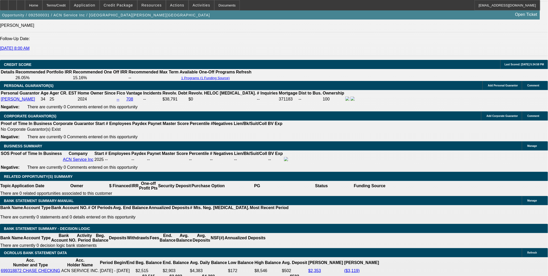
scroll to position [686, 0]
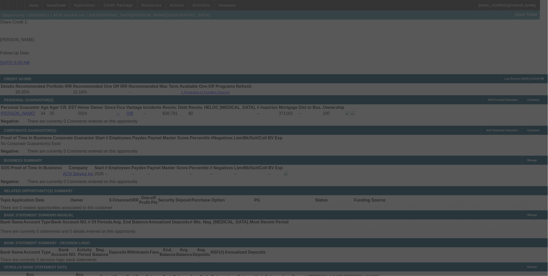
select select "0.15"
select select "2"
select select "0.1"
select select "4"
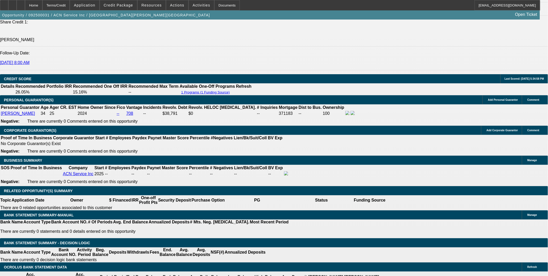
click at [25, 5] on div at bounding box center [21, 5] width 8 height 10
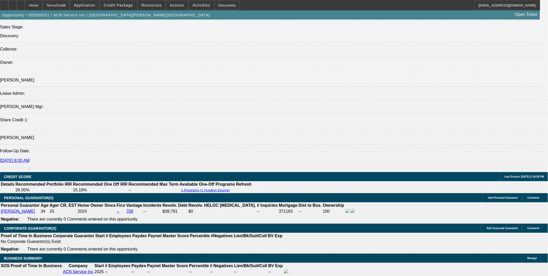
select select "0.15"
select select "2"
select select "0.1"
select select "0.15"
select select "2"
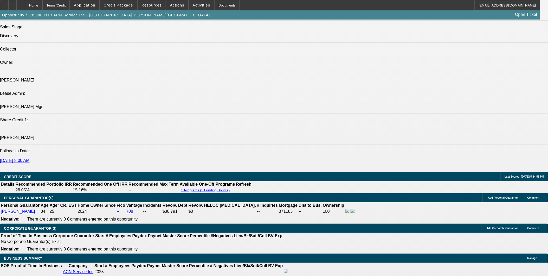
select select "0.1"
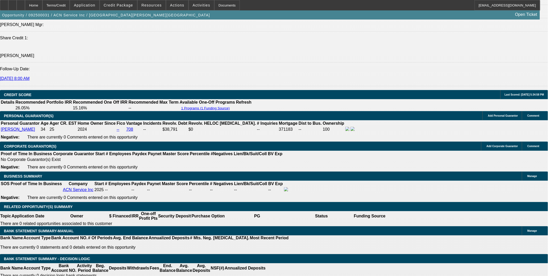
select select "1"
select select "2"
select select "4"
select select "1"
select select "2"
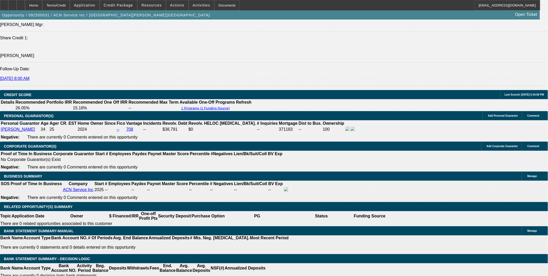
select select "4"
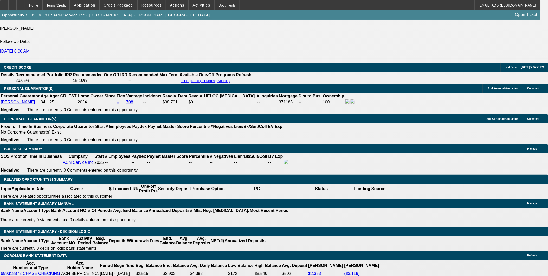
scroll to position [699, 0]
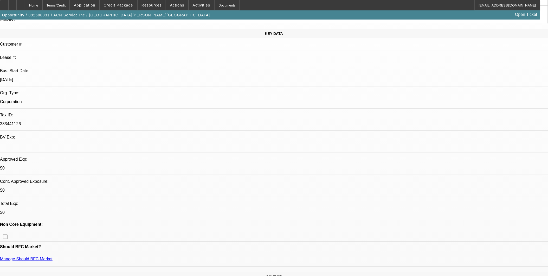
scroll to position [0, 0]
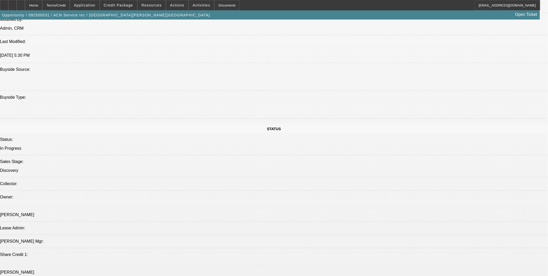
select select "0.15"
select select "2"
select select "0.1"
select select "0.15"
select select "2"
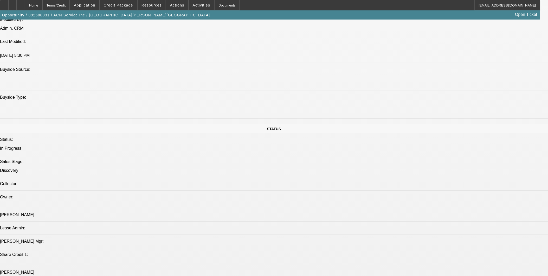
select select "0.1"
select select "1"
select select "2"
select select "4"
select select "1"
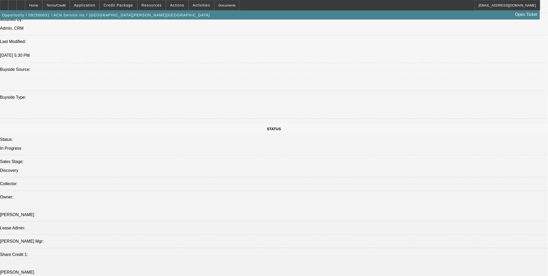
select select "2"
select select "4"
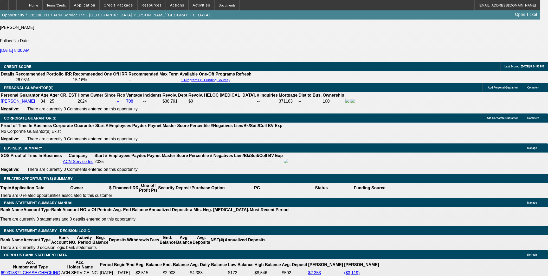
scroll to position [711, 0]
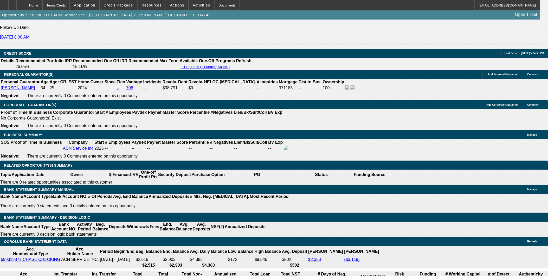
drag, startPoint x: 113, startPoint y: 159, endPoint x: 120, endPoint y: 159, distance: 6.2
type input "UNKNOWN"
type input "42"
type input "$39,800.24"
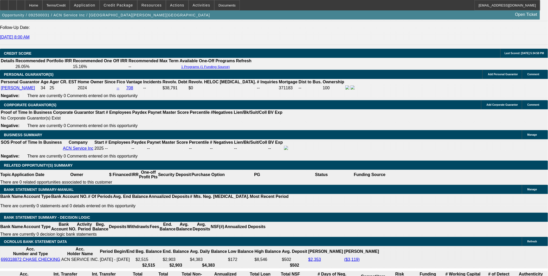
type input "$19,900.12"
type input "$5,038.84"
type input "$2,519.42"
type input "42"
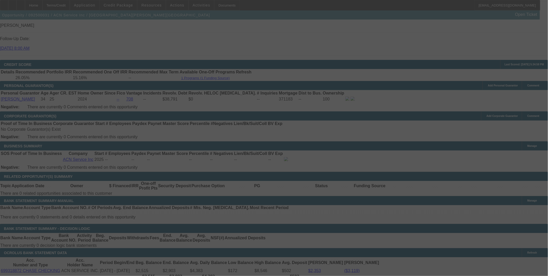
scroll to position [740, 0]
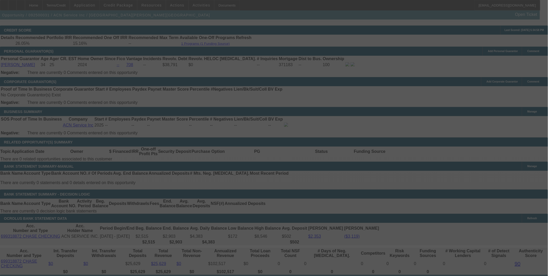
select select "0.15"
select select "2"
select select "0.1"
select select "4"
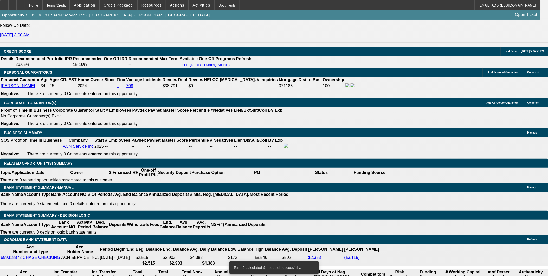
scroll to position [648, 0]
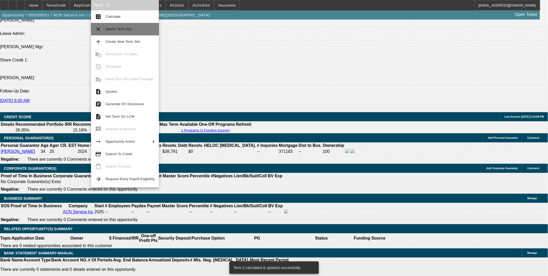
click at [121, 30] on span "Delete Term Set" at bounding box center [119, 29] width 26 height 4
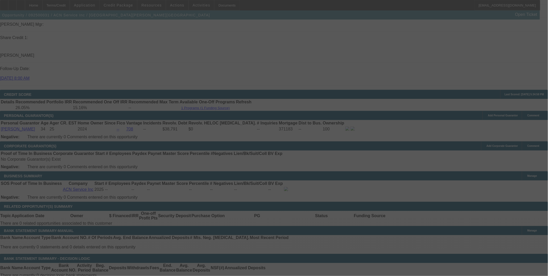
scroll to position [706, 0]
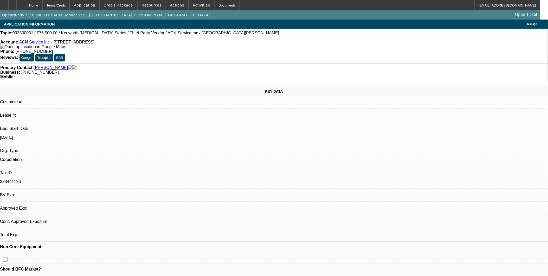
select select "0.15"
select select "2"
select select "0.1"
select select "1"
select select "2"
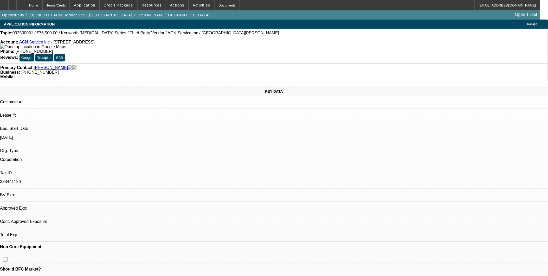
select select "4"
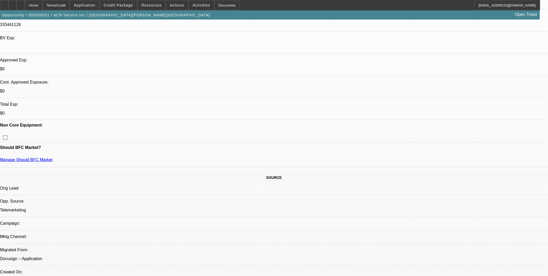
scroll to position [115, 0]
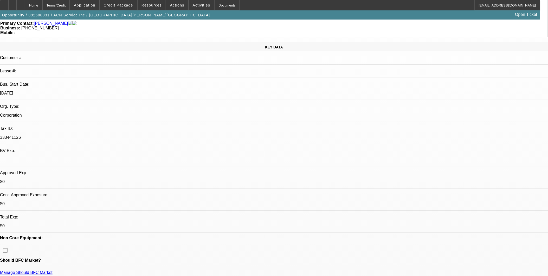
scroll to position [29, 0]
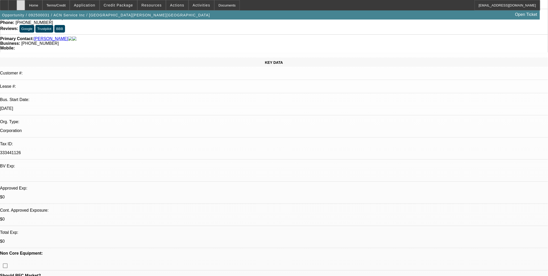
click at [25, 7] on div at bounding box center [21, 5] width 8 height 10
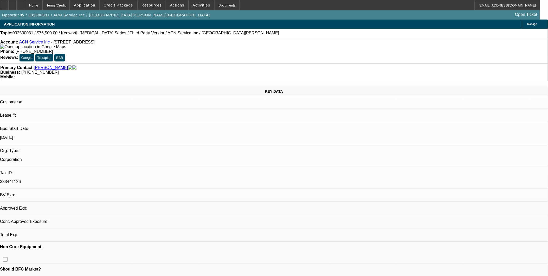
select select "0.15"
select select "2"
select select "0.1"
select select "1"
select select "2"
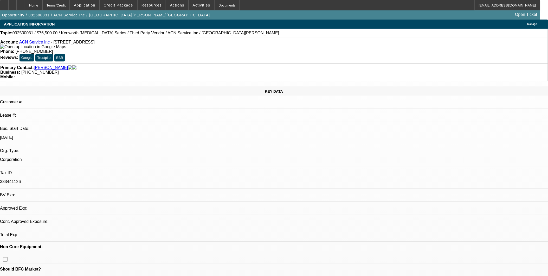
select select "4"
click at [68, 65] on img at bounding box center [70, 67] width 4 height 5
click at [10, 47] on img at bounding box center [33, 46] width 66 height 5
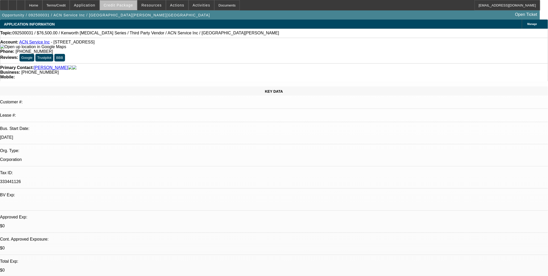
click at [127, 10] on span at bounding box center [118, 5] width 37 height 12
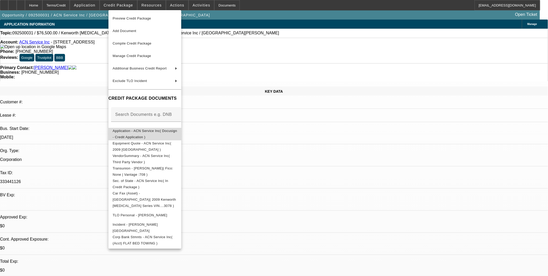
click at [150, 131] on span "Application - ACN Service Inc( Docusign - Credit Application )" at bounding box center [145, 134] width 65 height 10
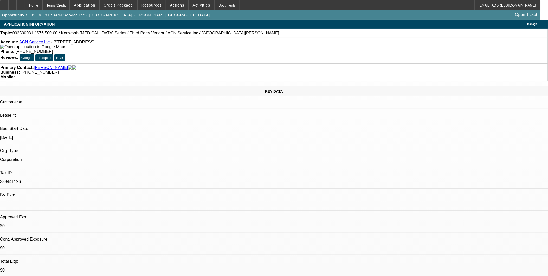
click at [127, 8] on span at bounding box center [118, 5] width 37 height 12
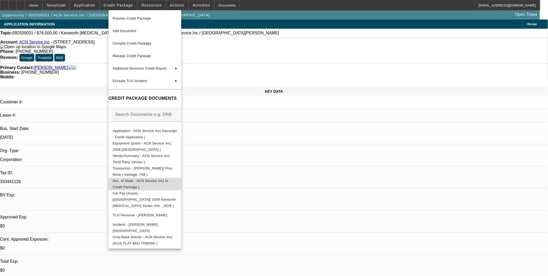
click at [134, 185] on button "Sec. of State - ACN Service Inc( In Credit Package )" at bounding box center [144, 183] width 73 height 12
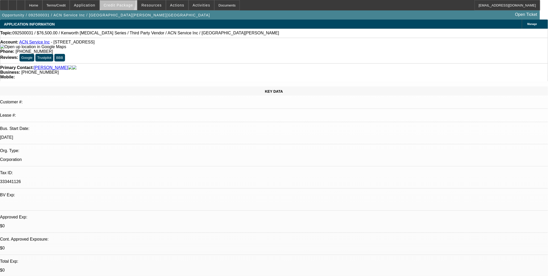
click at [126, 4] on span "Credit Package" at bounding box center [118, 5] width 29 height 4
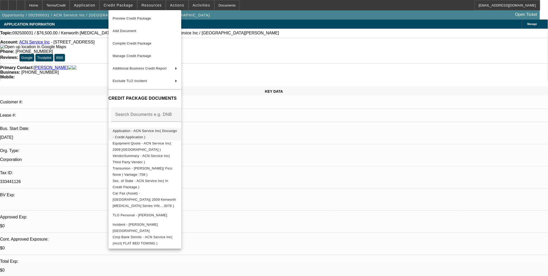
click at [127, 136] on button "Application - ACN Service Inc( Docusign - Credit Application )" at bounding box center [144, 133] width 73 height 12
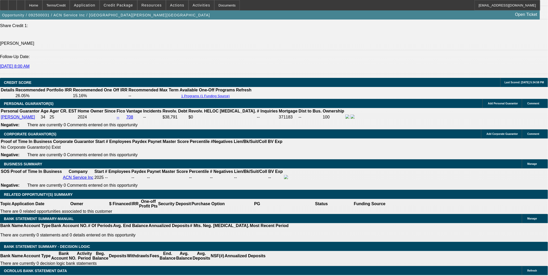
scroll to position [665, 0]
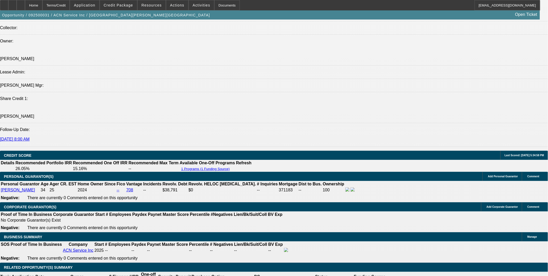
scroll to position [607, 0]
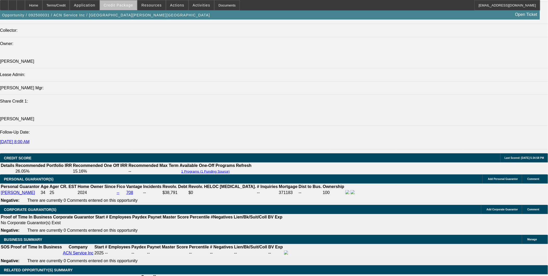
click at [131, 8] on span at bounding box center [118, 5] width 37 height 12
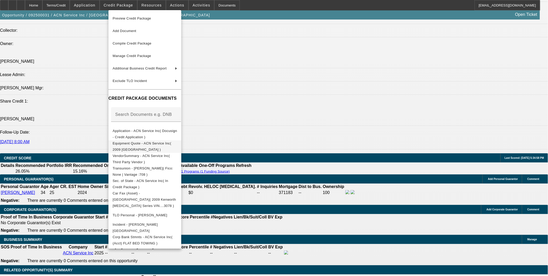
click at [157, 142] on span "Equipment Quote - ACN Service Inc( 2009 [GEOGRAPHIC_DATA] )" at bounding box center [142, 146] width 59 height 10
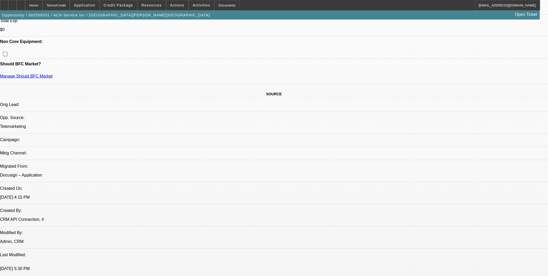
scroll to position [289, 0]
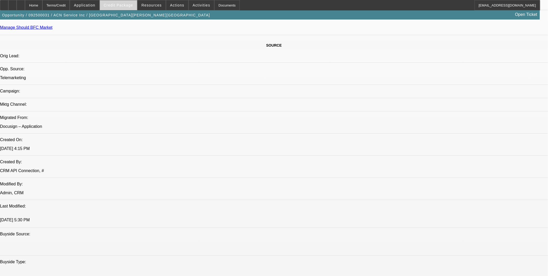
click at [129, 6] on span "Credit Package" at bounding box center [118, 5] width 29 height 4
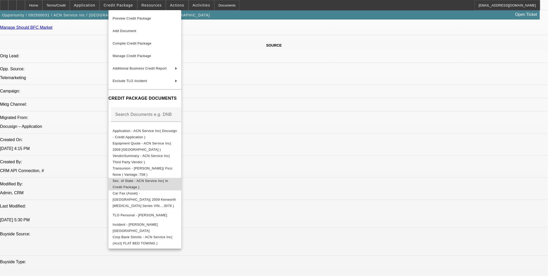
click at [141, 179] on span "Sec. of State - ACN Service Inc( In Credit Package )" at bounding box center [145, 183] width 65 height 12
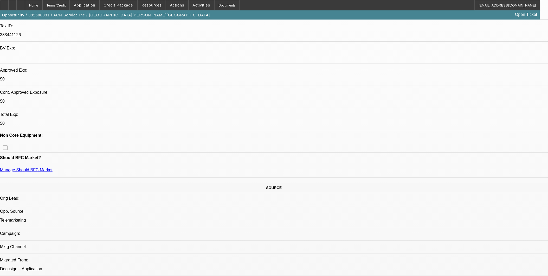
scroll to position [144, 0]
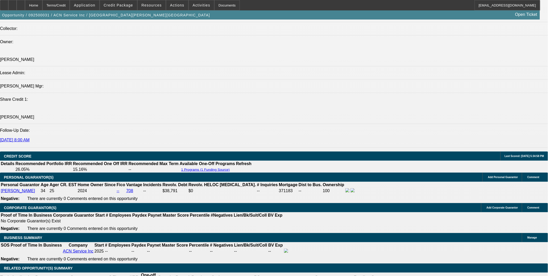
scroll to position [578, 0]
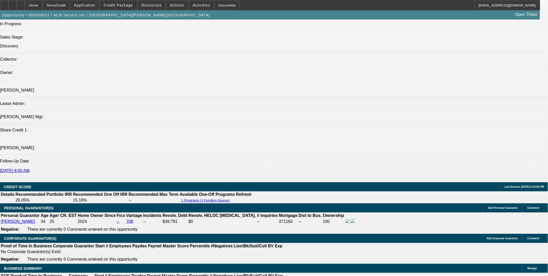
click at [21, 3] on icon at bounding box center [21, 3] width 0 height 0
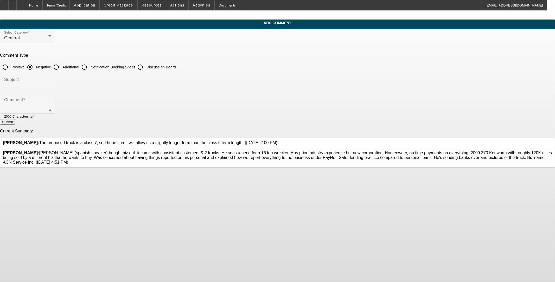
click at [61, 69] on input "Additional" at bounding box center [56, 67] width 10 height 10
radio input "true"
click at [51, 82] on input "Subject" at bounding box center [27, 82] width 47 height 6
type input "Notes"
paste textarea "The customer currently operates two light-duty trucks and has identified a stro…"
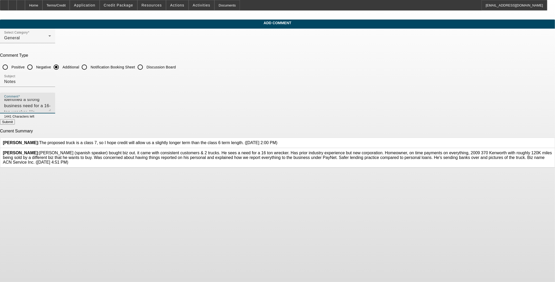
scroll to position [31, 0]
click at [51, 99] on textarea "The customer currently operates two light-duty trucks and has identified a stro…" at bounding box center [27, 105] width 47 height 12
type textarea "The customer currently operates two light-duty trucks and has identified a stro…"
click at [15, 121] on button "Submit" at bounding box center [7, 121] width 15 height 5
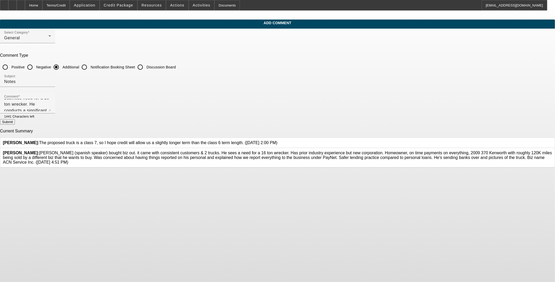
radio input "true"
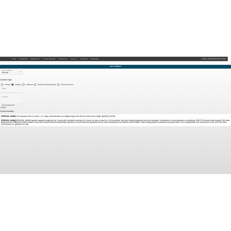
scroll to position [0, 0]
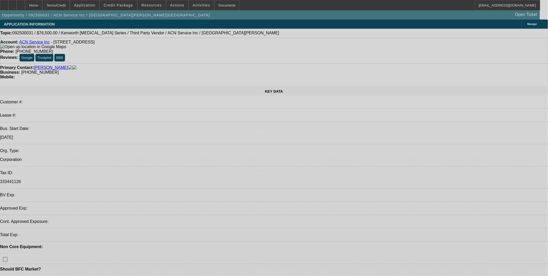
select select "0.15"
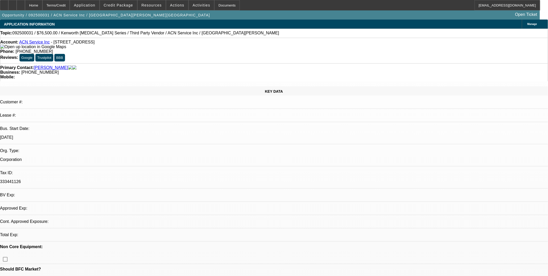
select select "2"
select select "0.1"
select select "1"
select select "2"
select select "4"
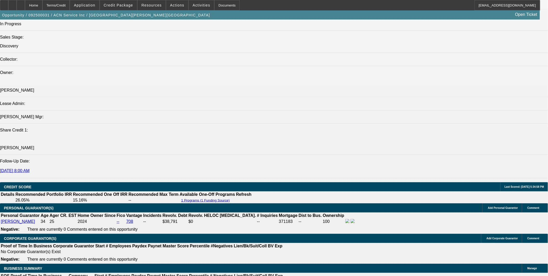
scroll to position [665, 0]
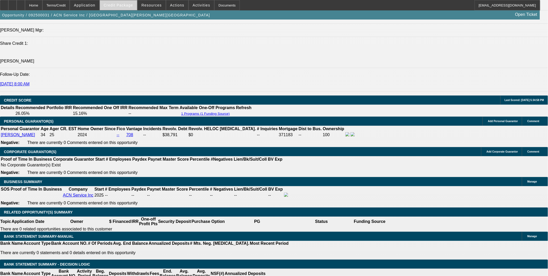
click at [131, 8] on span at bounding box center [118, 5] width 37 height 12
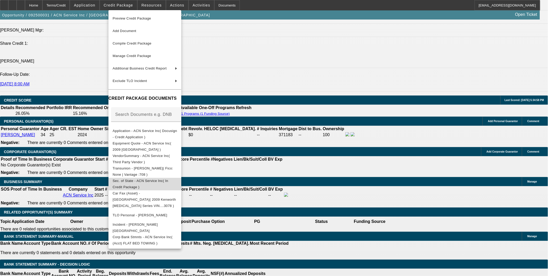
click at [163, 183] on span "Sec. of State - ACN Service Inc( In Credit Package )" at bounding box center [141, 183] width 56 height 10
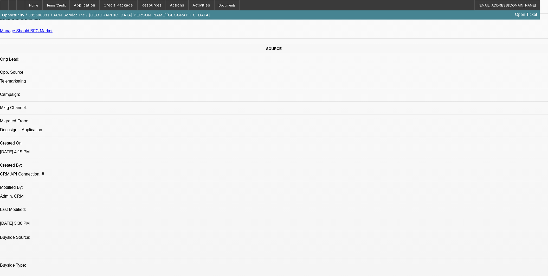
scroll to position [231, 0]
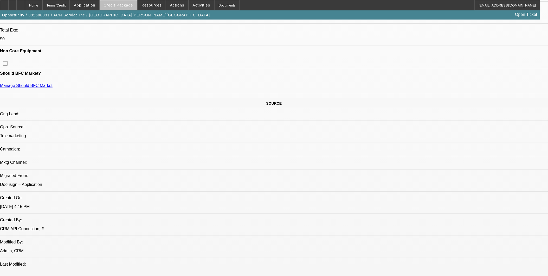
click at [132, 9] on span at bounding box center [118, 5] width 37 height 12
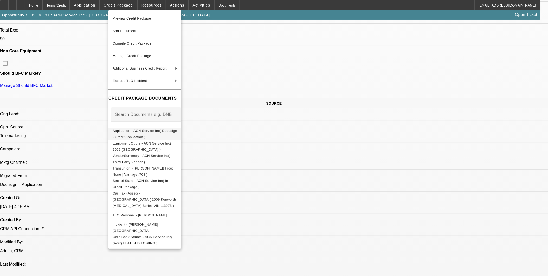
click at [134, 133] on span "Application - ACN Service Inc( Docusign - Credit Application )" at bounding box center [145, 133] width 65 height 12
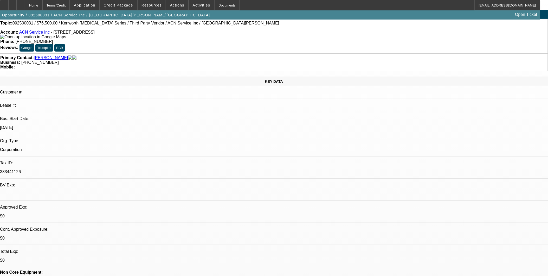
scroll to position [0, 0]
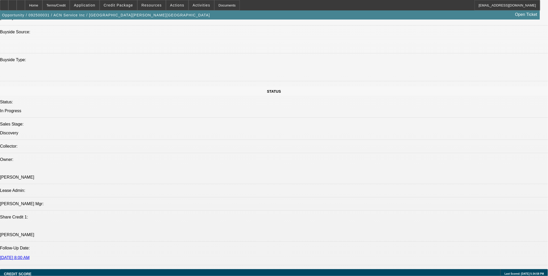
scroll to position [636, 0]
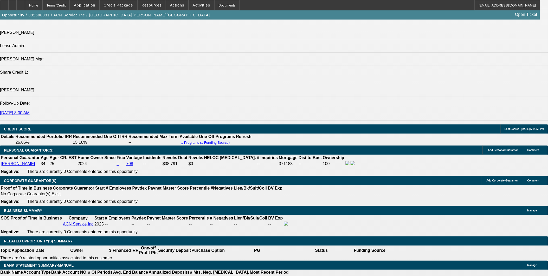
drag, startPoint x: 372, startPoint y: 138, endPoint x: 453, endPoint y: 178, distance: 90.3
drag, startPoint x: 453, startPoint y: 178, endPoint x: 449, endPoint y: 185, distance: 8.3
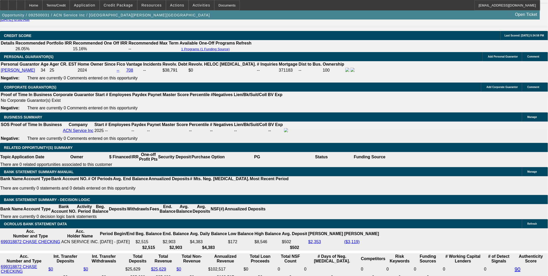
scroll to position [694, 0]
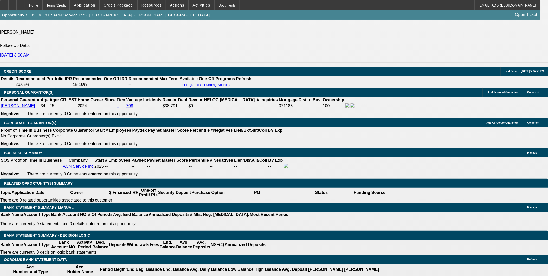
drag, startPoint x: 371, startPoint y: 138, endPoint x: 398, endPoint y: 170, distance: 42.0
copy div "The customer currently operates two light-duty trucks and has identified a stro…"
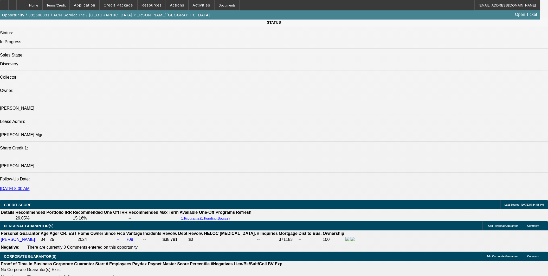
scroll to position [549, 0]
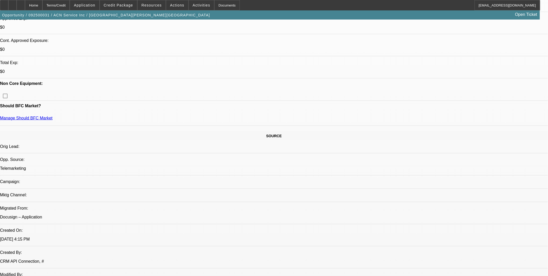
scroll to position [115, 0]
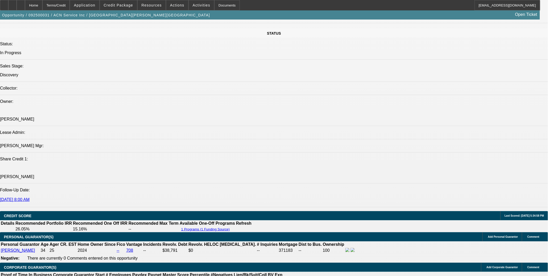
scroll to position [665, 0]
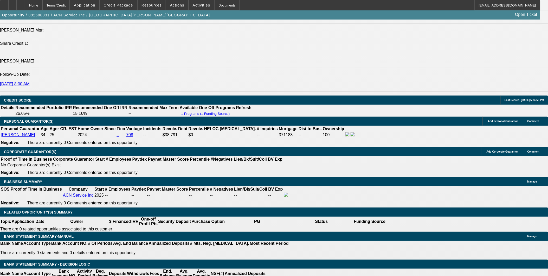
drag, startPoint x: 244, startPoint y: 189, endPoint x: 244, endPoint y: 195, distance: 6.2
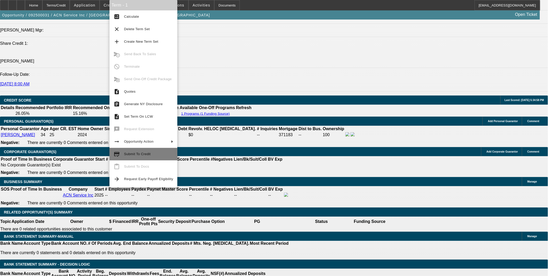
click at [141, 156] on span "Submit To Credit" at bounding box center [148, 154] width 49 height 6
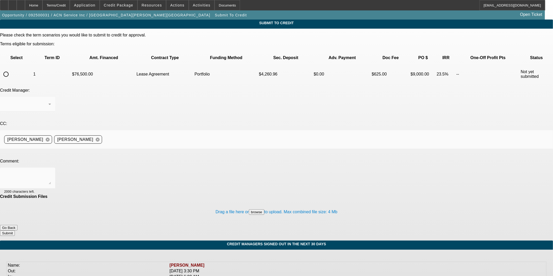
click at [11, 69] on input "radio" at bounding box center [6, 74] width 10 height 10
radio input "true"
click at [48, 101] on div "Arida, George" at bounding box center [26, 104] width 44 height 6
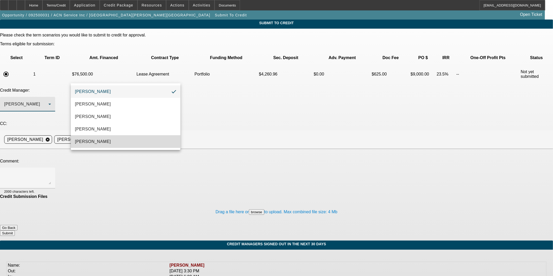
click at [110, 145] on mat-option "Oliva, Samuel" at bounding box center [126, 141] width 110 height 12
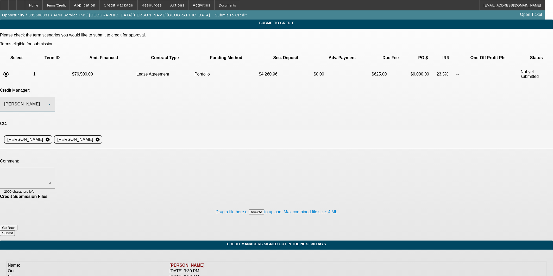
click at [51, 172] on textarea at bounding box center [27, 178] width 47 height 12
paste textarea "The customer currently operates two light-duty trucks and has identified a stro…"
click at [51, 172] on textarea "The customer currently operates two light-duty trucks and has identified a stro…" at bounding box center [27, 178] width 47 height 12
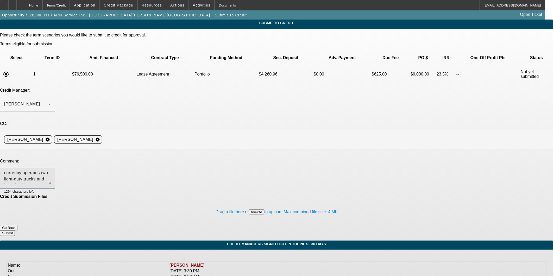
scroll to position [12, 0]
click at [51, 172] on textarea "Adrian currently operates two light-duty trucks and has identified a strong bus…" at bounding box center [27, 178] width 47 height 12
type textarea "Adrian currently operates two light-duty trucks and has identified a strong bus…"
click at [15, 230] on button "Submit" at bounding box center [7, 232] width 15 height 5
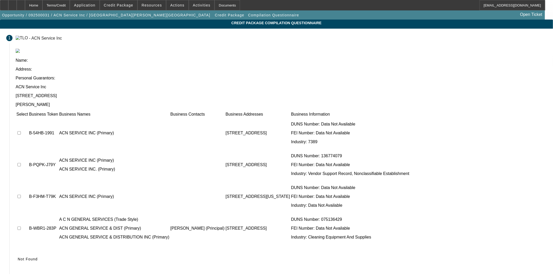
click at [28, 117] on td at bounding box center [22, 132] width 12 height 31
click at [21, 131] on input "checkbox" at bounding box center [18, 132] width 3 height 3
checkbox input "true"
click at [21, 163] on input "checkbox" at bounding box center [18, 164] width 3 height 3
checkbox input "true"
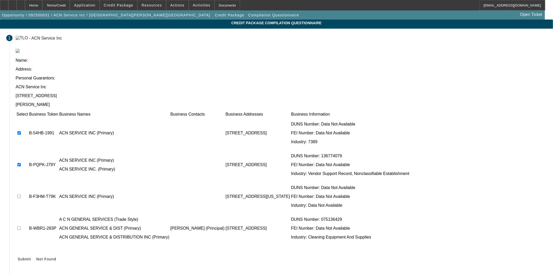
click at [28, 181] on td at bounding box center [22, 196] width 12 height 31
click at [21, 195] on input "checkbox" at bounding box center [18, 196] width 3 height 3
checkbox input "true"
click at [18, 257] on icon at bounding box center [18, 259] width 0 height 4
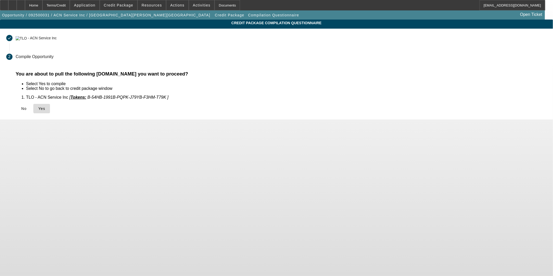
click at [45, 108] on span "Yes" at bounding box center [41, 108] width 7 height 4
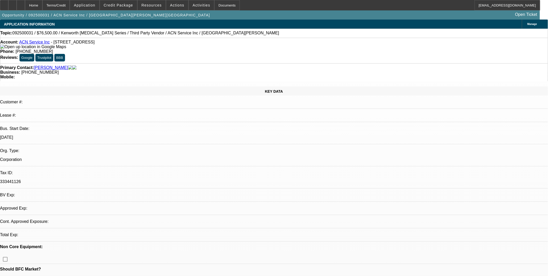
select select "0.15"
select select "2"
select select "0.1"
select select "4"
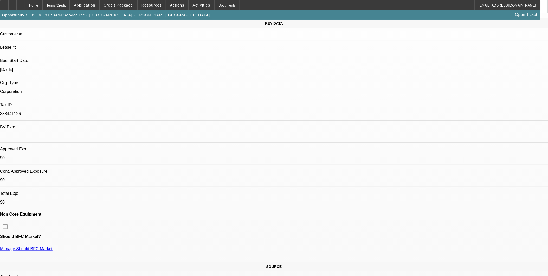
scroll to position [173, 0]
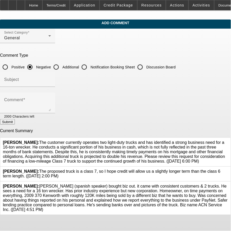
click at [228, 140] on div at bounding box center [228, 151] width 0 height 23
click at [228, 140] on icon at bounding box center [228, 140] width 0 height 0
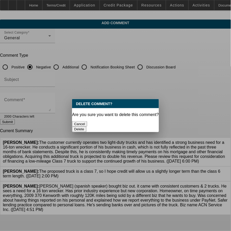
click at [86, 127] on button "Delete" at bounding box center [79, 129] width 14 height 5
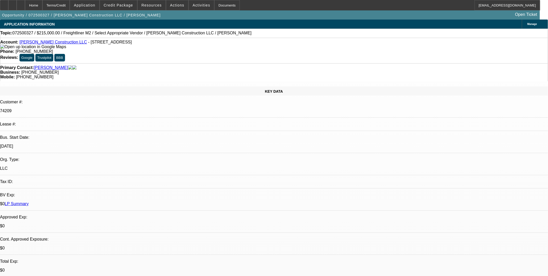
select select "0"
select select "2"
select select "0.1"
select select "1"
select select "2"
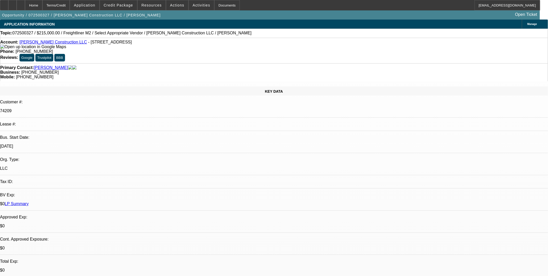
select select "4"
